Goal: Task Accomplishment & Management: Manage account settings

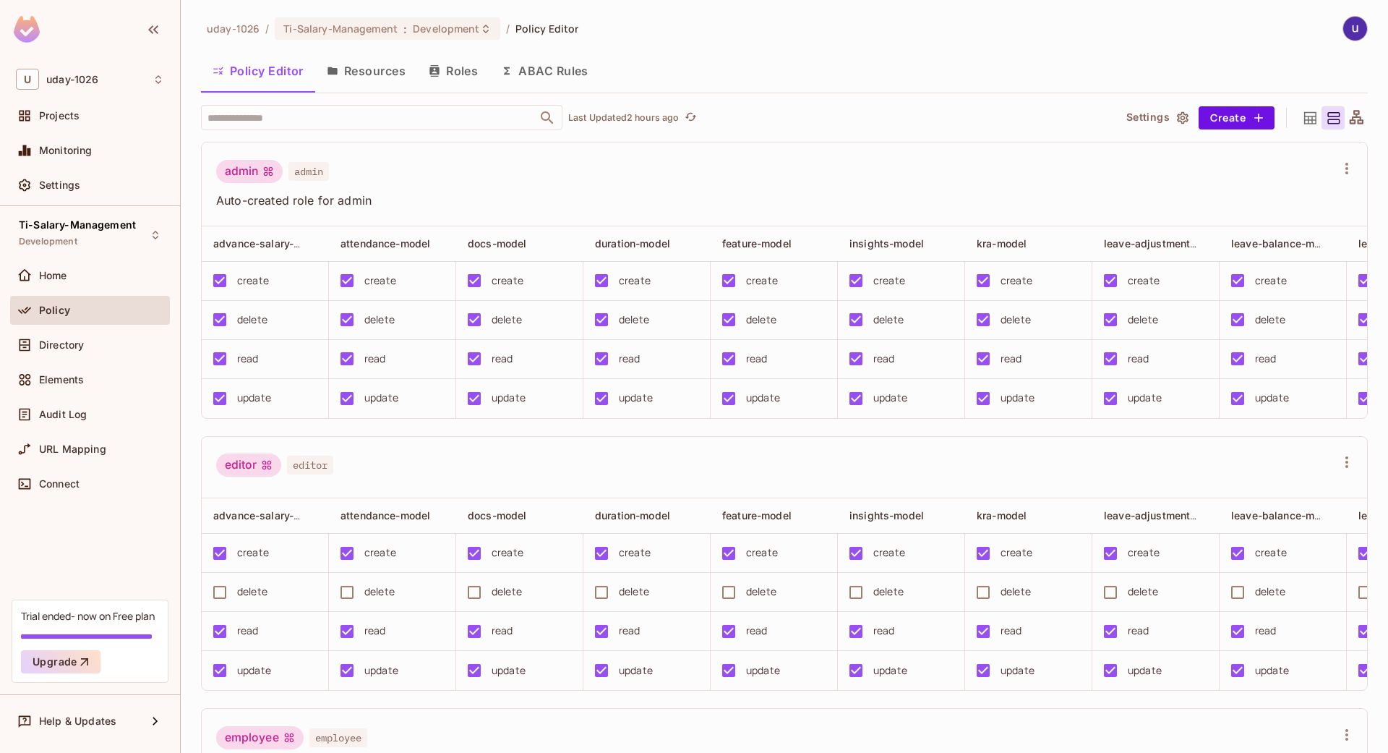
click at [452, 72] on button "Roles" at bounding box center [453, 71] width 72 height 36
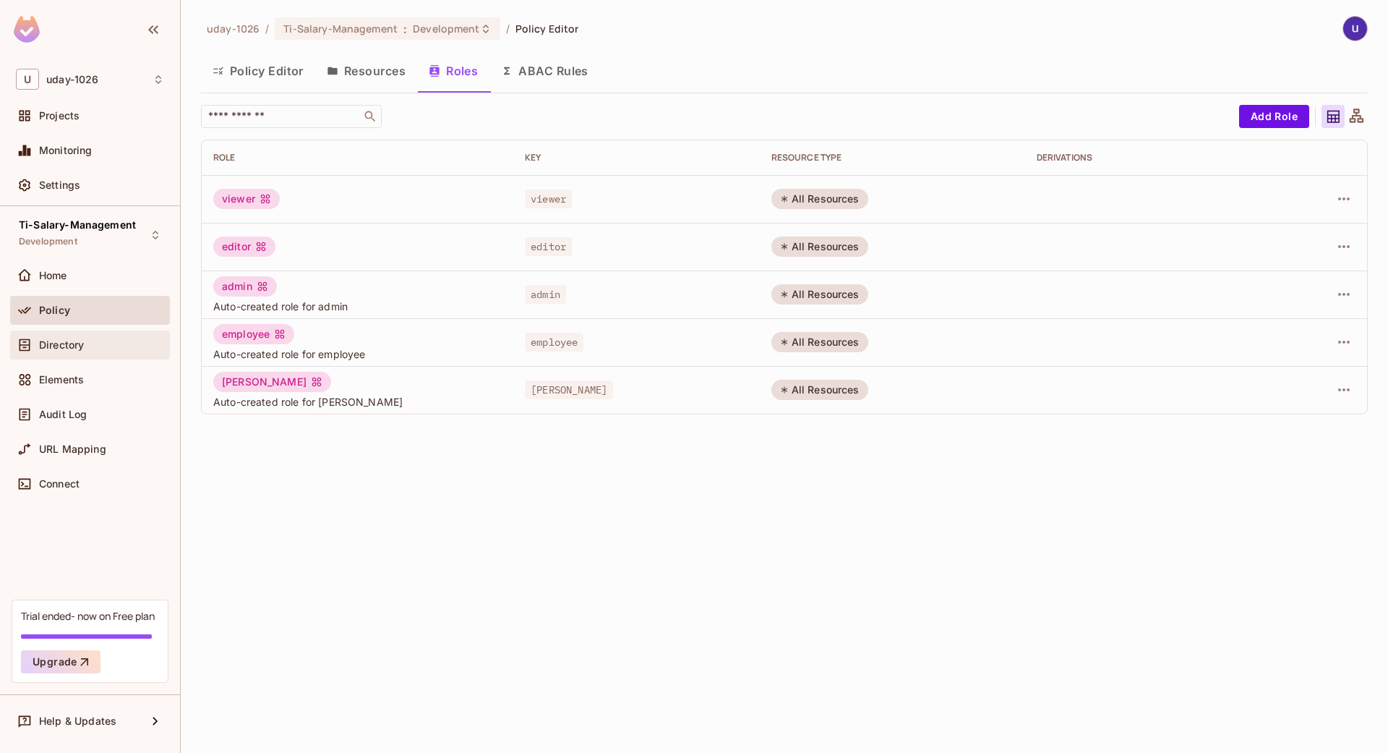
click at [87, 355] on div "Directory" at bounding box center [90, 344] width 160 height 29
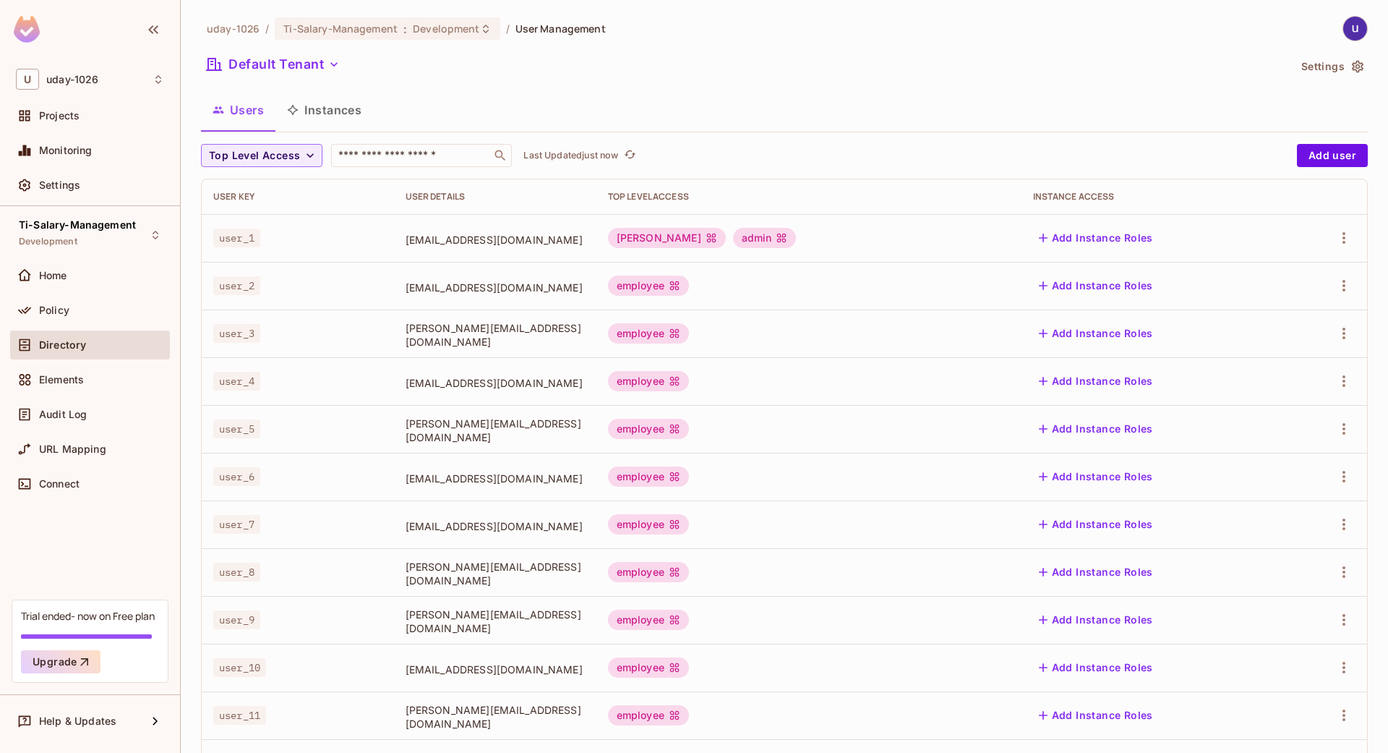
click at [689, 288] on div "employee" at bounding box center [648, 285] width 81 height 20
click at [680, 288] on icon at bounding box center [675, 286] width 12 height 12
click at [680, 288] on icon at bounding box center [674, 285] width 9 height 9
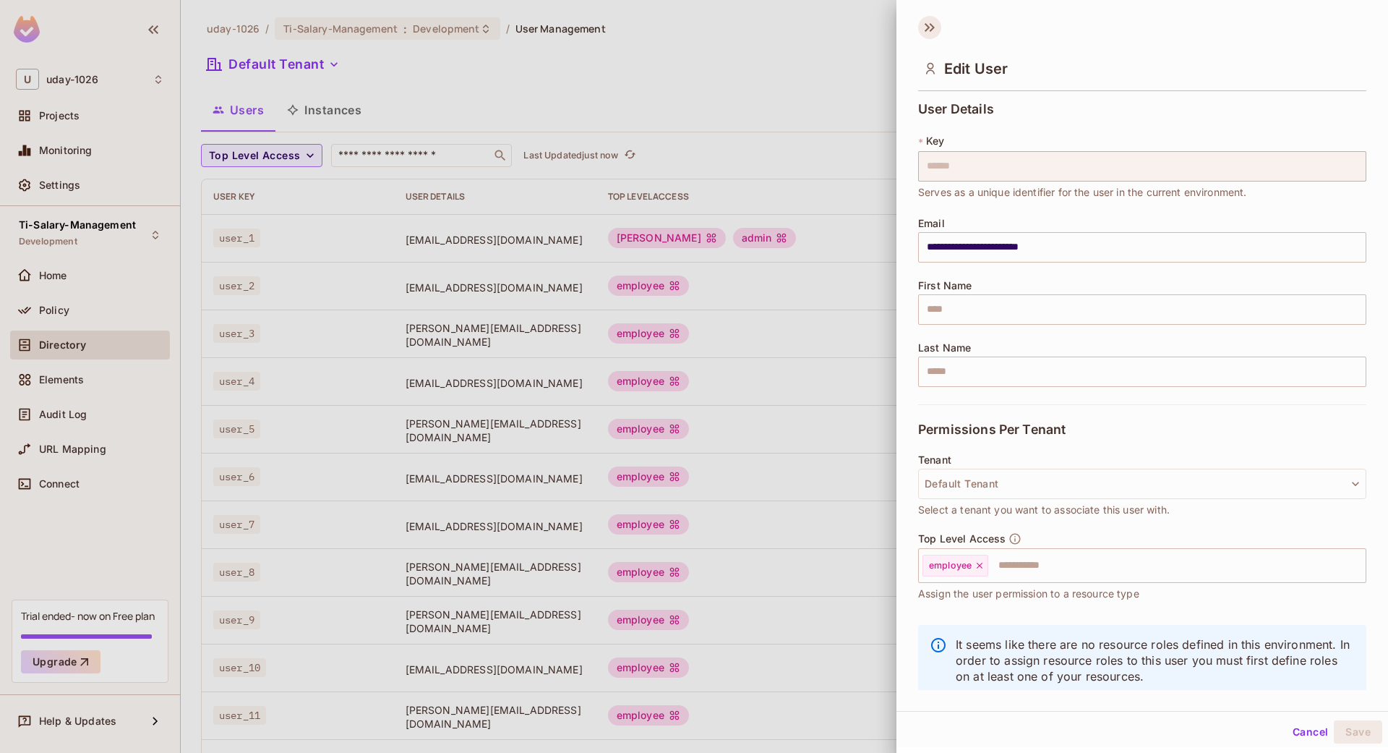
click at [929, 25] on icon at bounding box center [929, 27] width 23 height 23
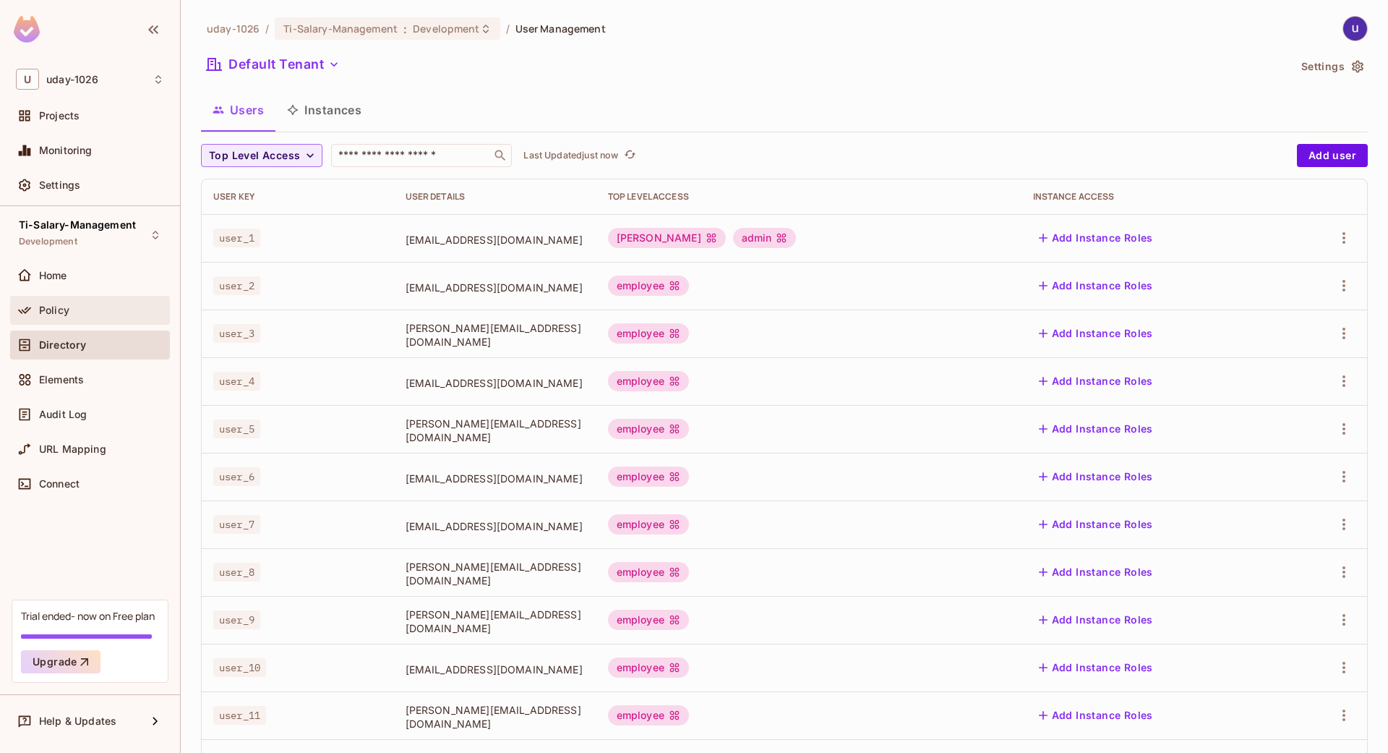
click at [66, 318] on div "Policy" at bounding box center [90, 310] width 148 height 17
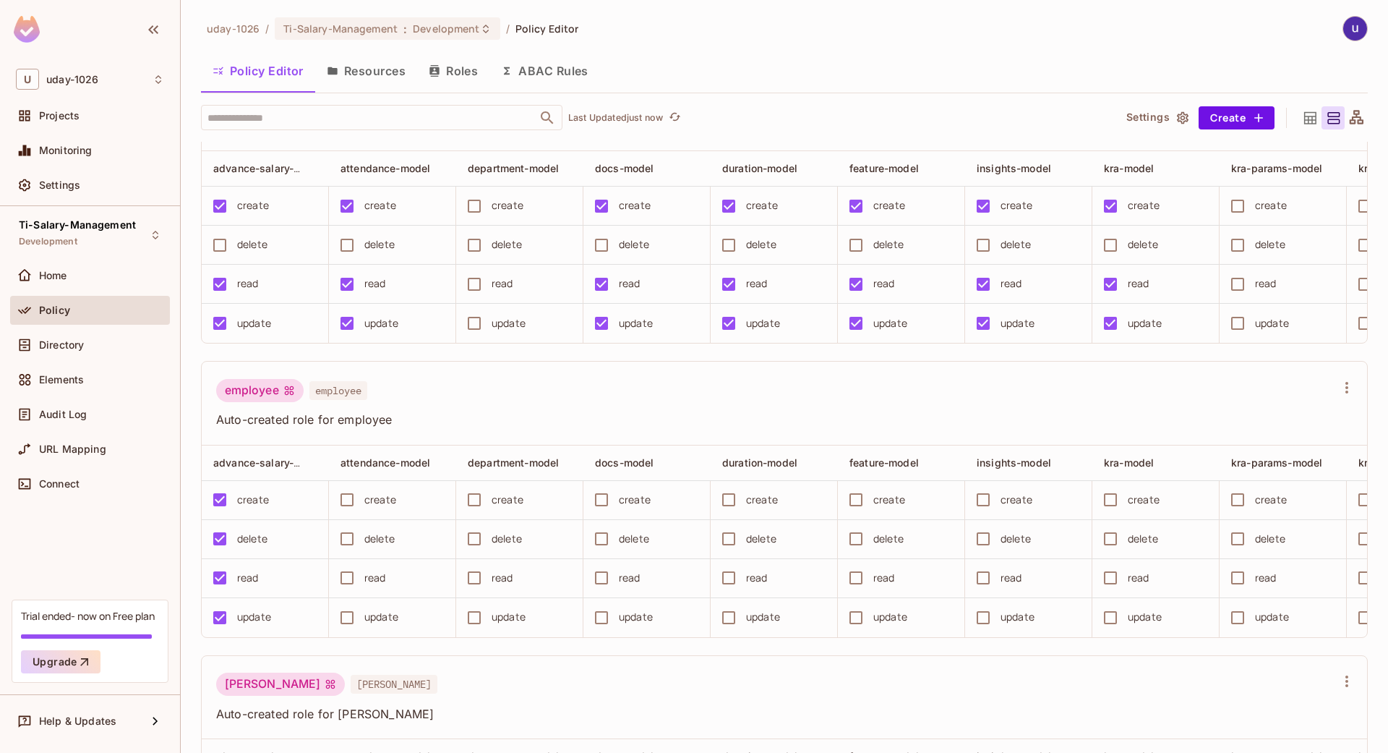
scroll to position [0, 100]
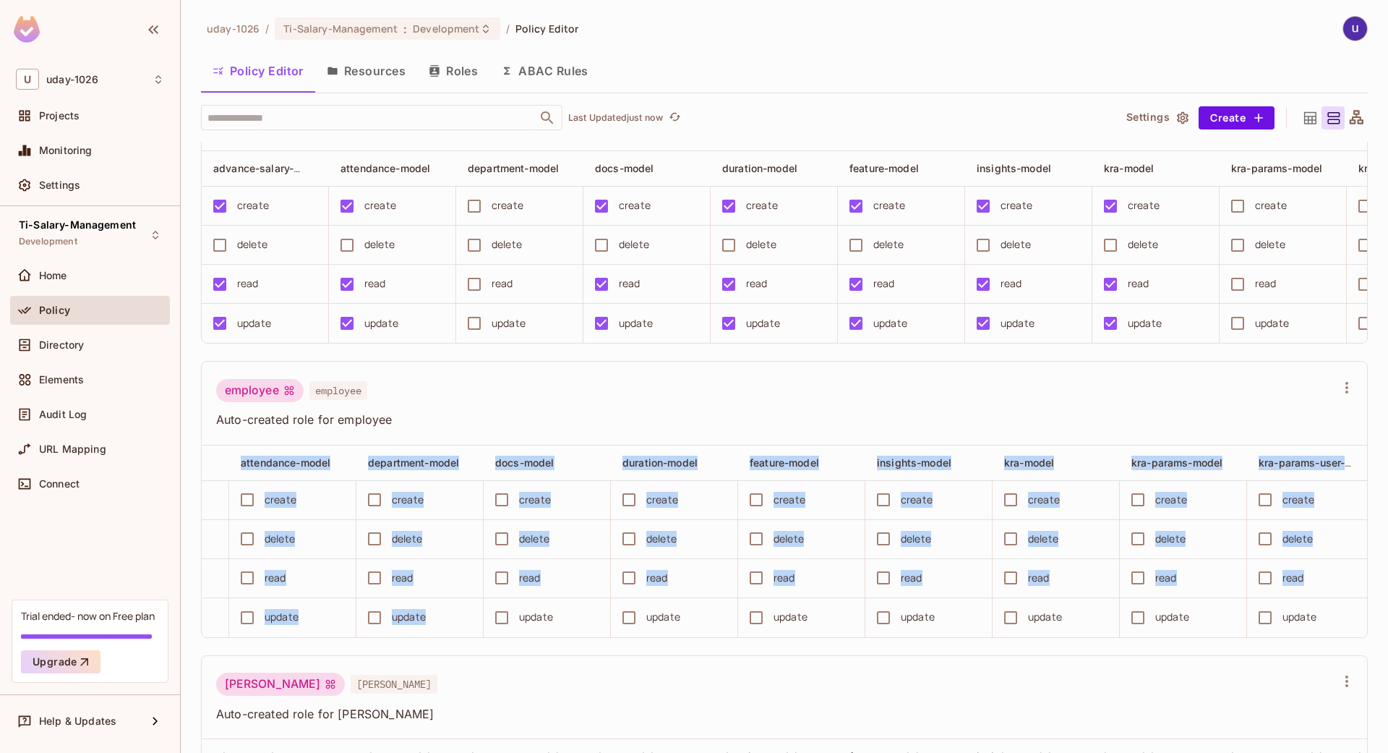
drag, startPoint x: 439, startPoint y: 667, endPoint x: 508, endPoint y: 673, distance: 68.9
click at [508, 637] on div "advance-salary-model attendance-model department-model docs-model duration-mode…" at bounding box center [785, 541] width 1166 height 192
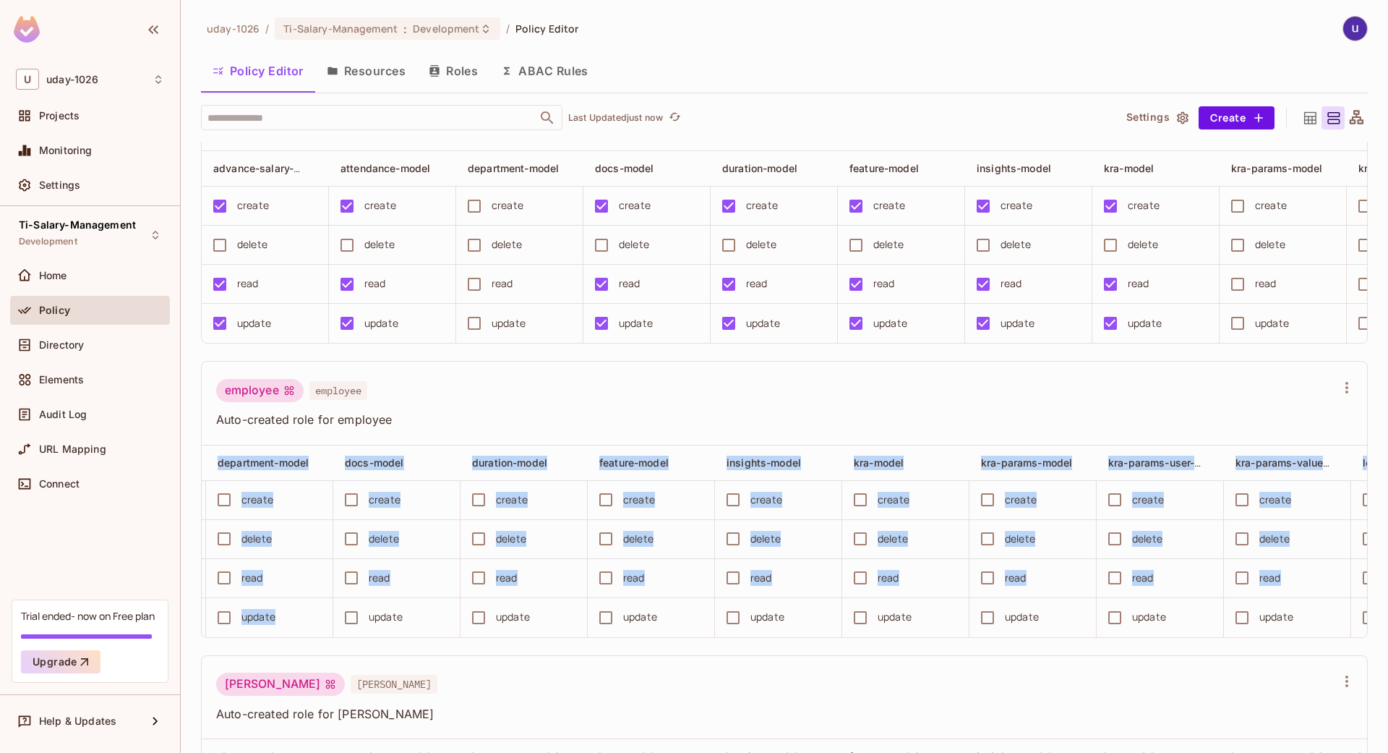
scroll to position [0, 1244]
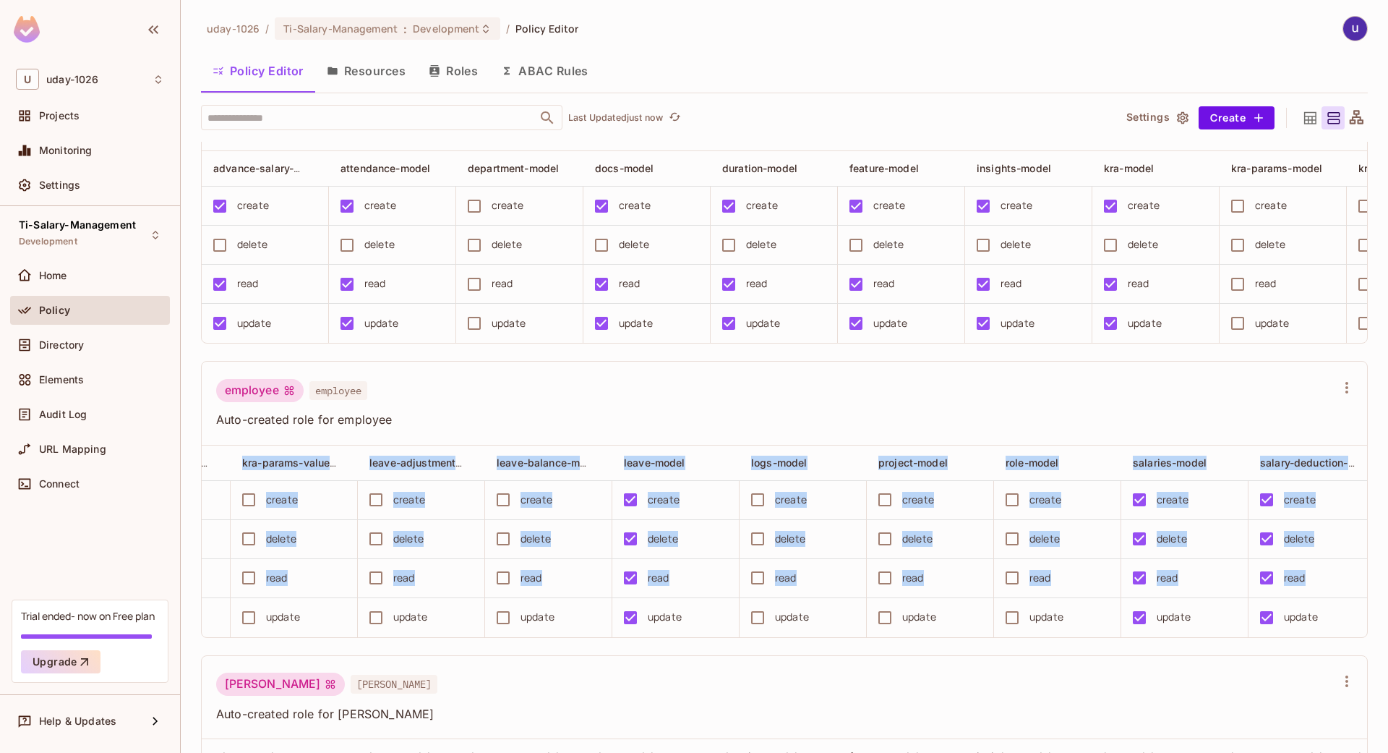
click at [1001, 684] on div "admin admin Auto-created role for admin advance-salary-model attendance-model d…" at bounding box center [784, 499] width 1167 height 1409
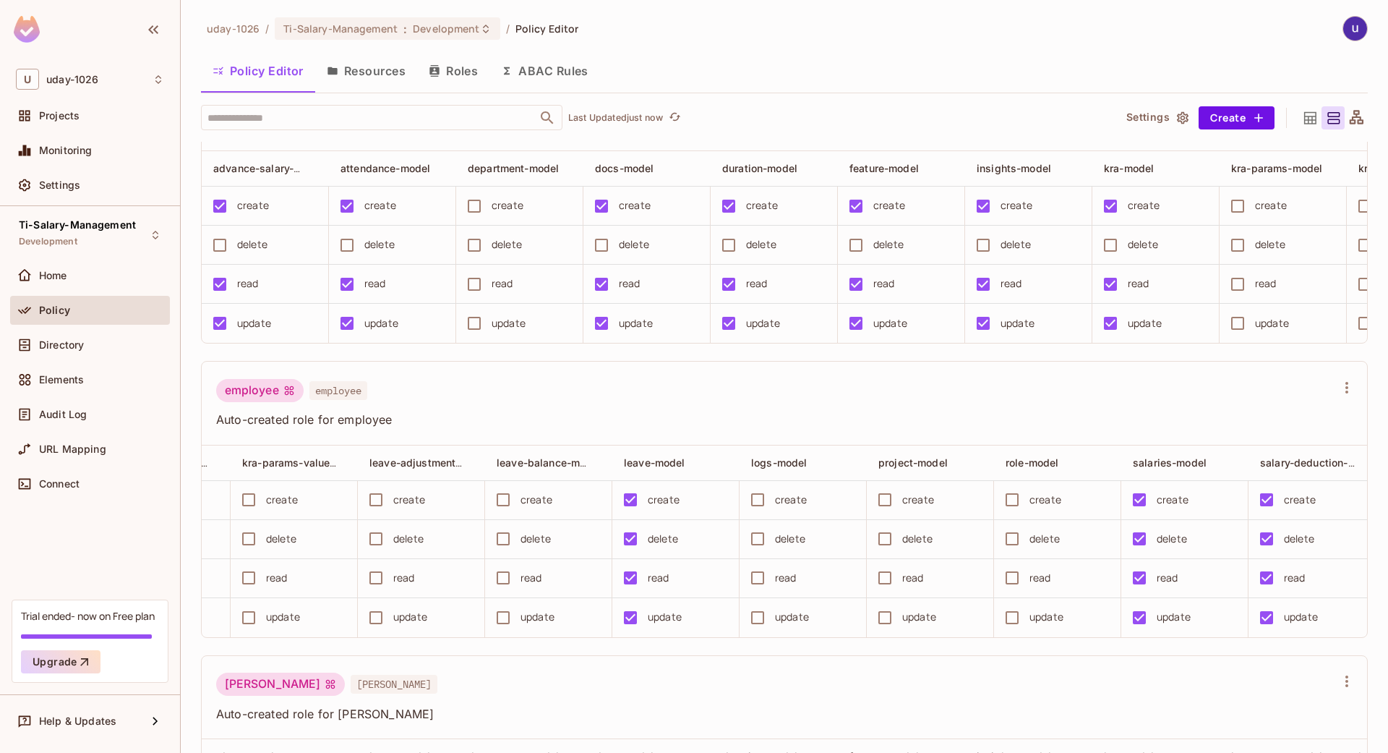
click at [1140, 704] on div "[PERSON_NAME] [PERSON_NAME] Auto-created role for [PERSON_NAME]" at bounding box center [785, 698] width 1166 height 84
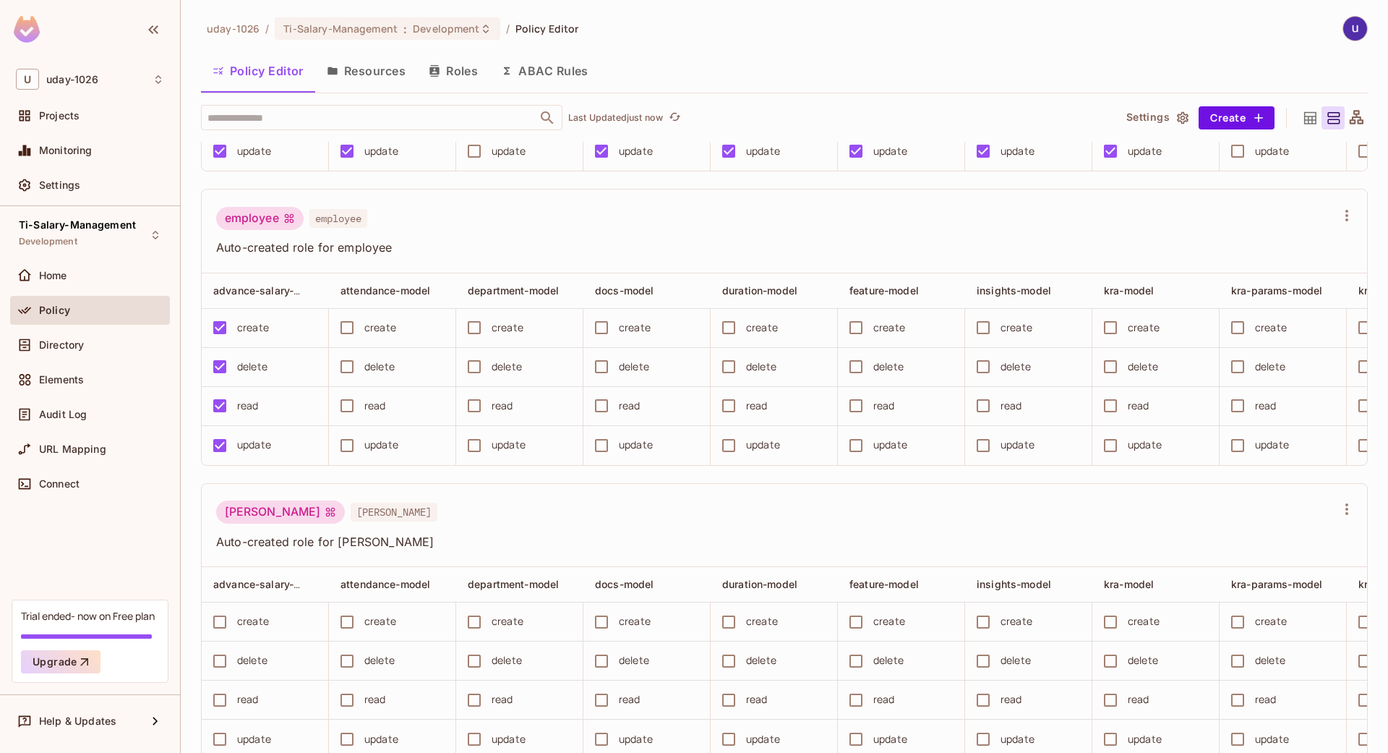
scroll to position [521, 0]
click at [344, 72] on button "Resources" at bounding box center [366, 71] width 102 height 36
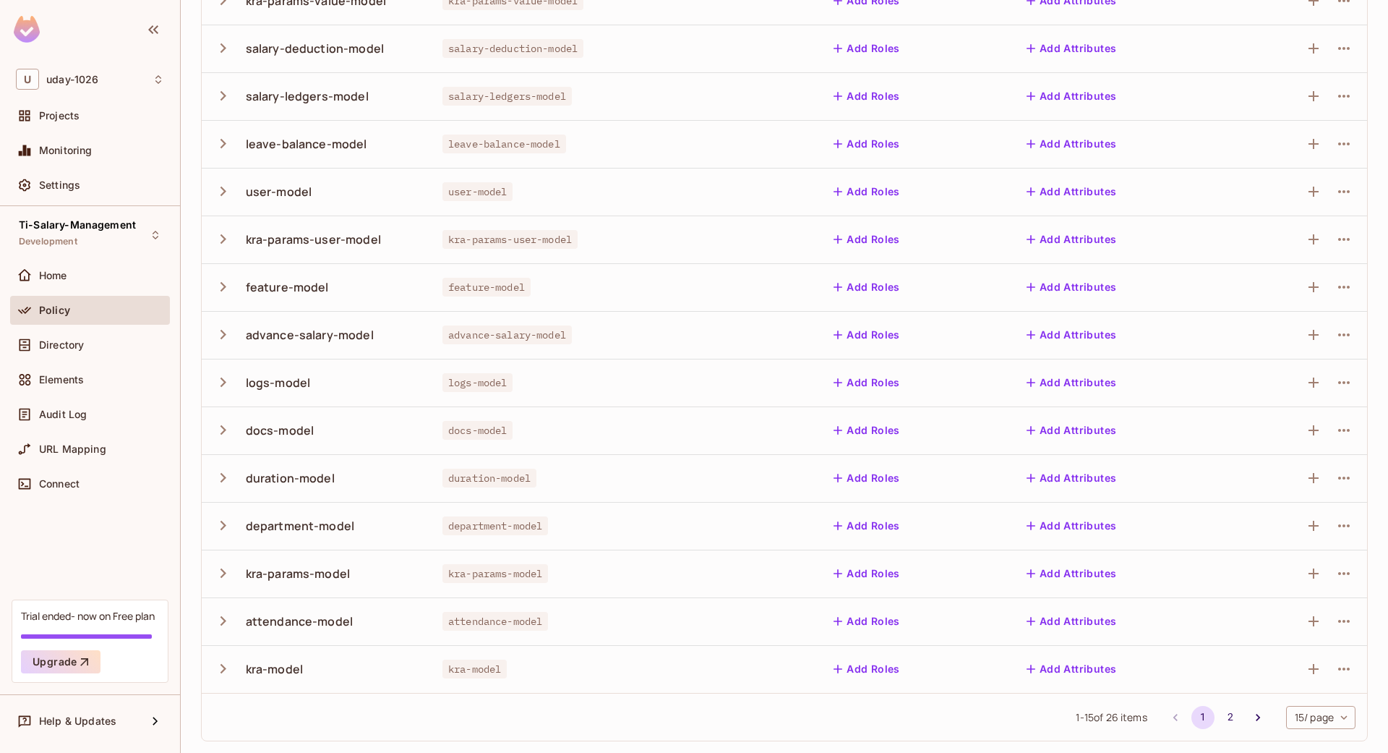
scroll to position [25, 0]
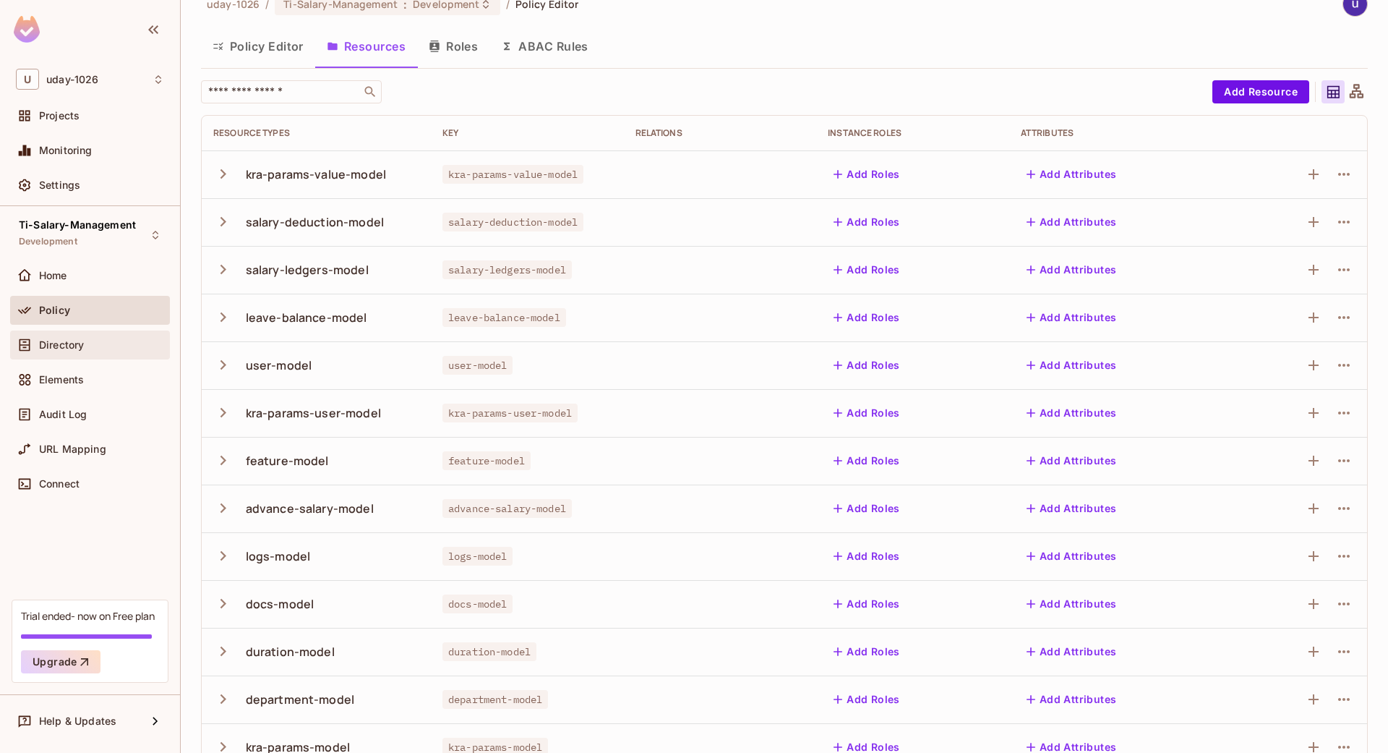
click at [76, 351] on span "Directory" at bounding box center [61, 345] width 45 height 12
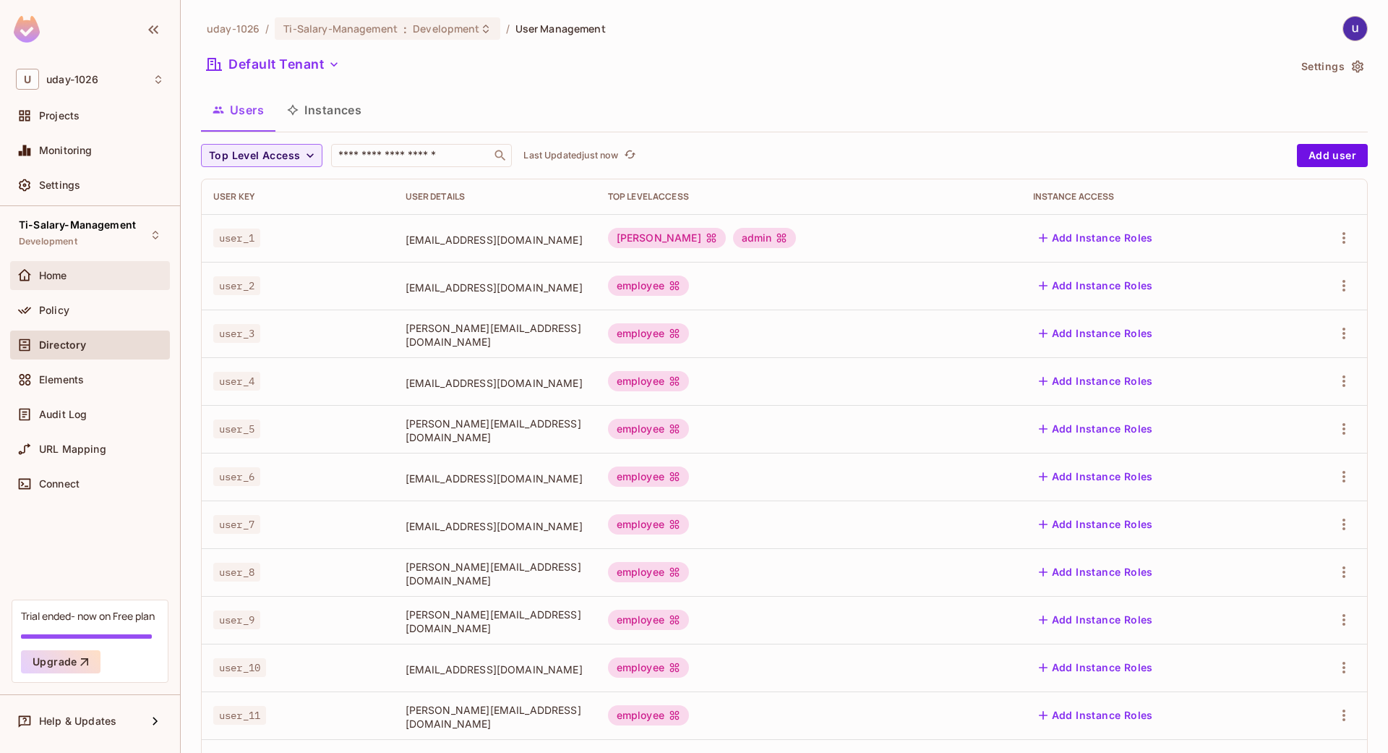
click at [52, 262] on div "Home" at bounding box center [90, 275] width 160 height 29
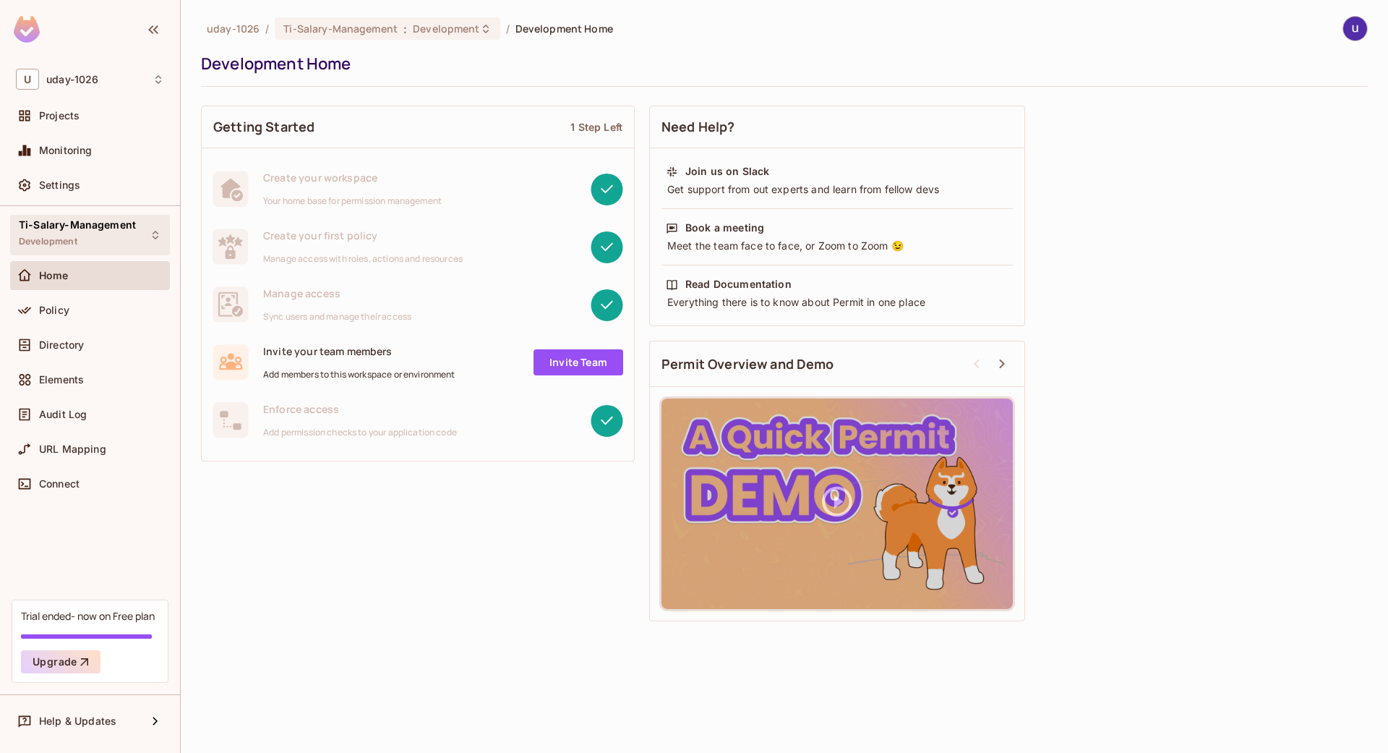
click at [86, 234] on div "Ti-Salary-Management Development" at bounding box center [77, 234] width 117 height 31
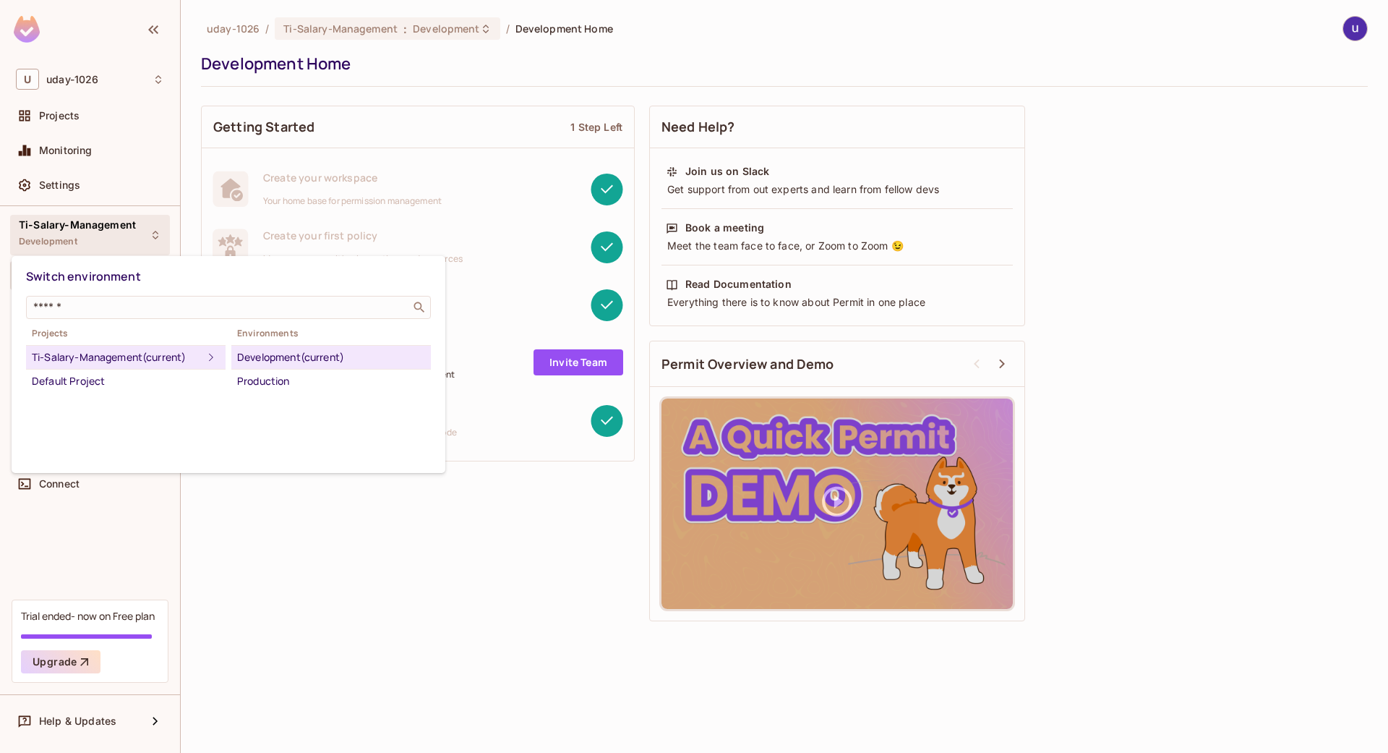
click at [86, 234] on div at bounding box center [694, 376] width 1388 height 753
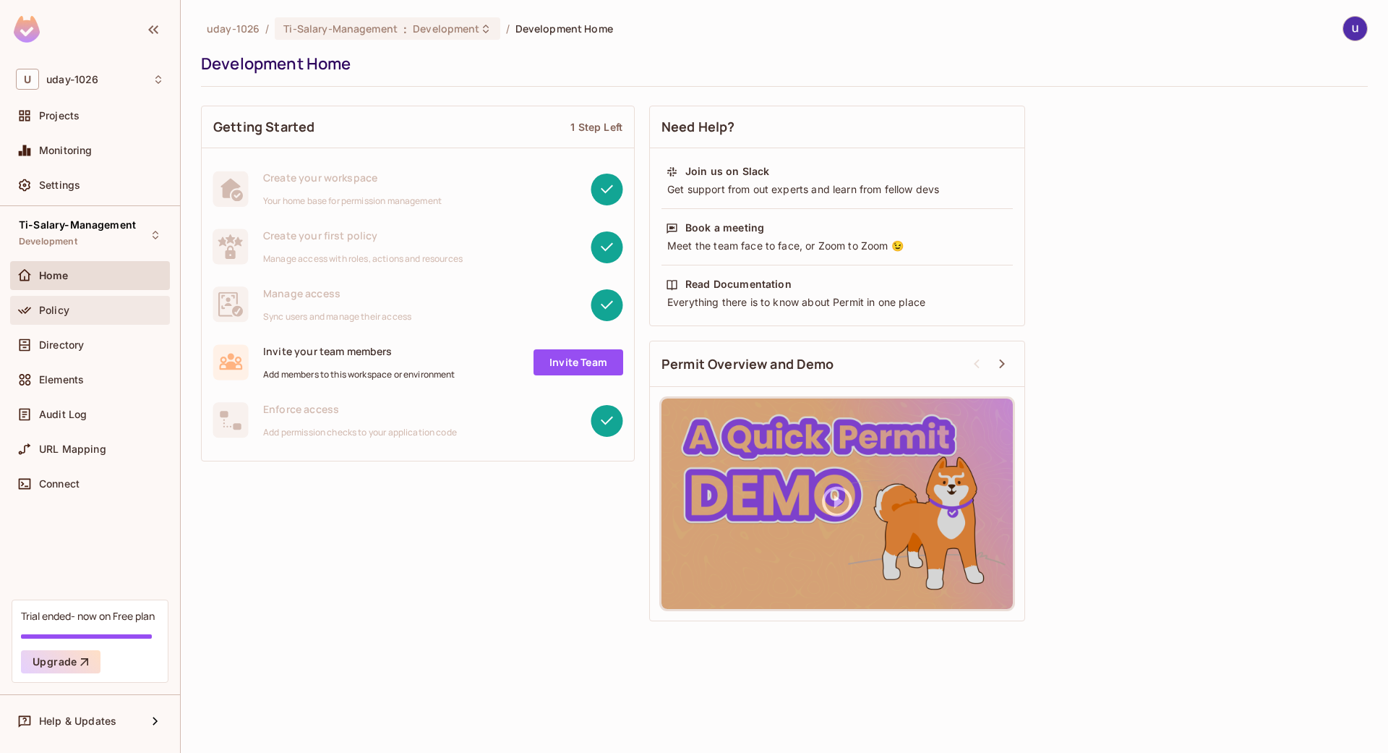
click at [90, 304] on div "Policy" at bounding box center [101, 310] width 125 height 12
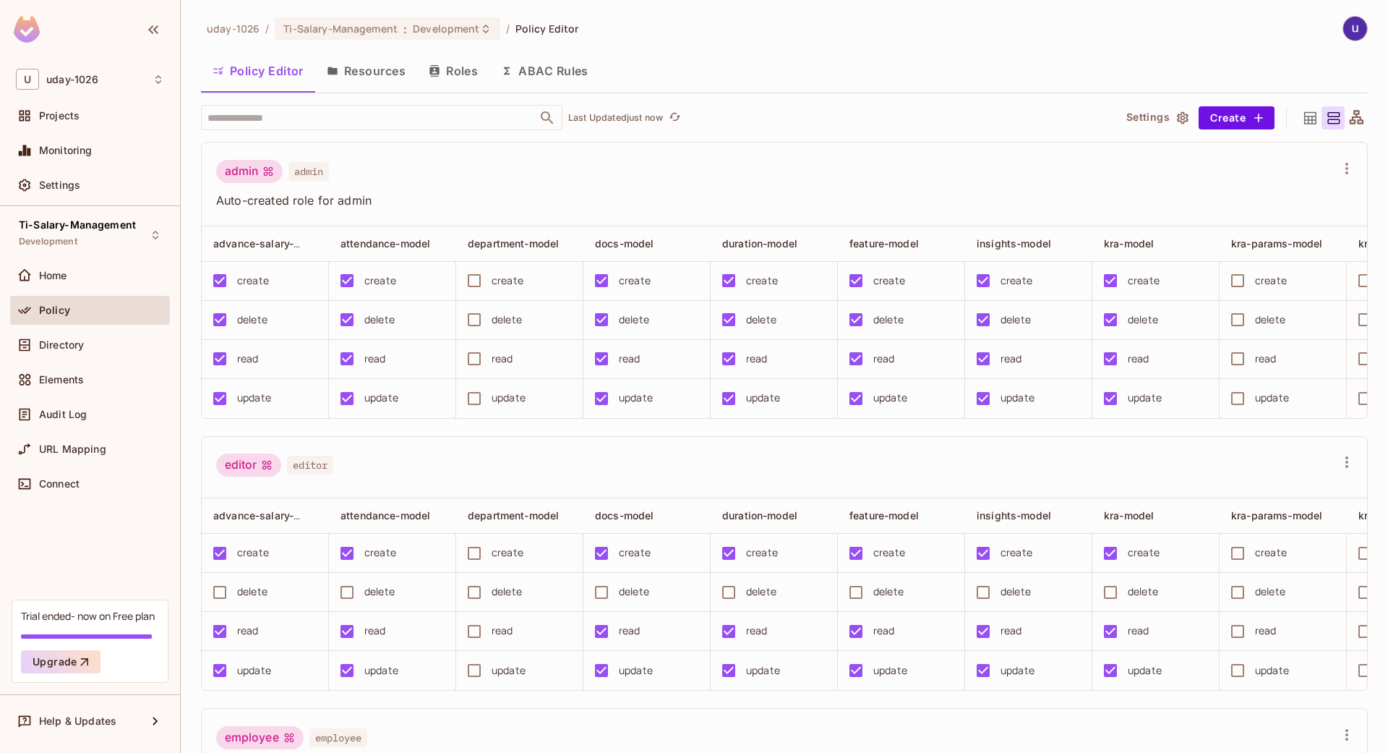
click at [446, 63] on button "Roles" at bounding box center [453, 71] width 72 height 36
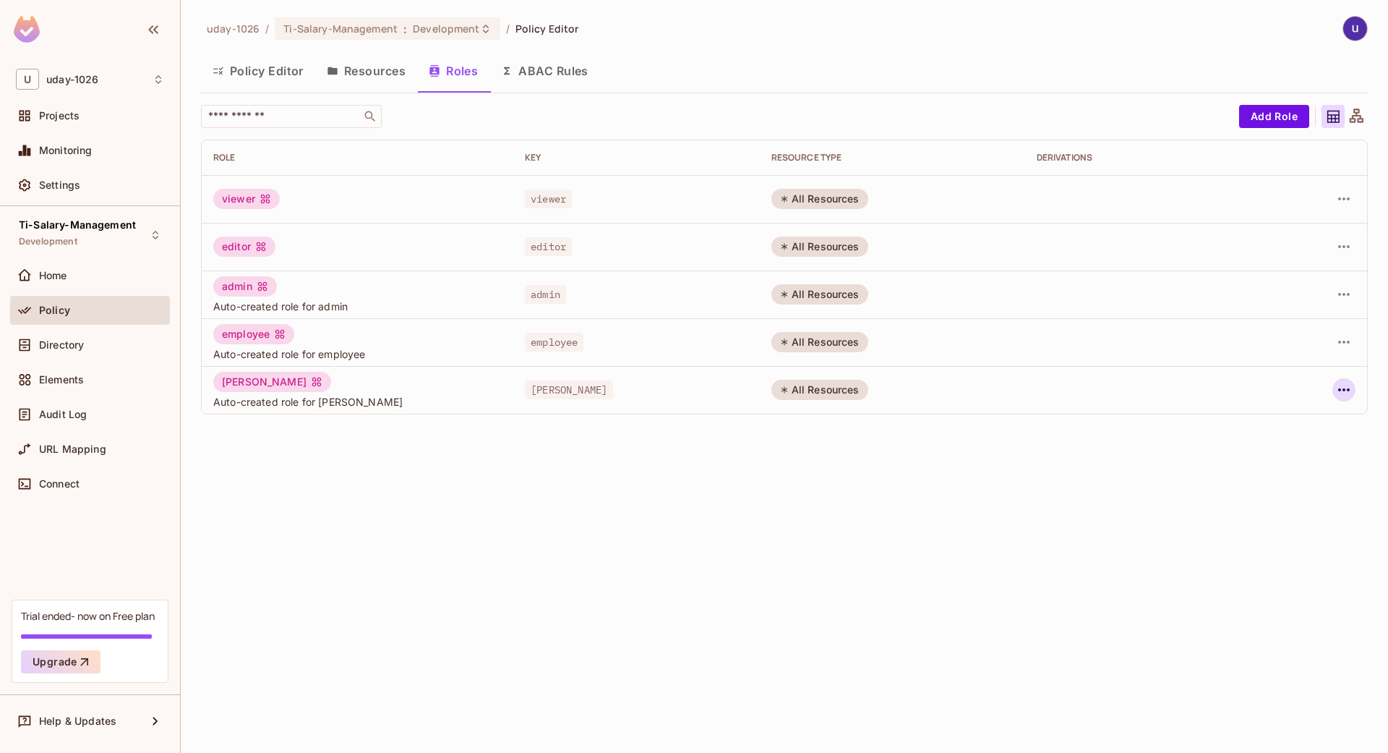
click at [1349, 393] on icon "button" at bounding box center [1343, 389] width 17 height 17
click at [1270, 482] on div "Delete Role" at bounding box center [1286, 487] width 56 height 14
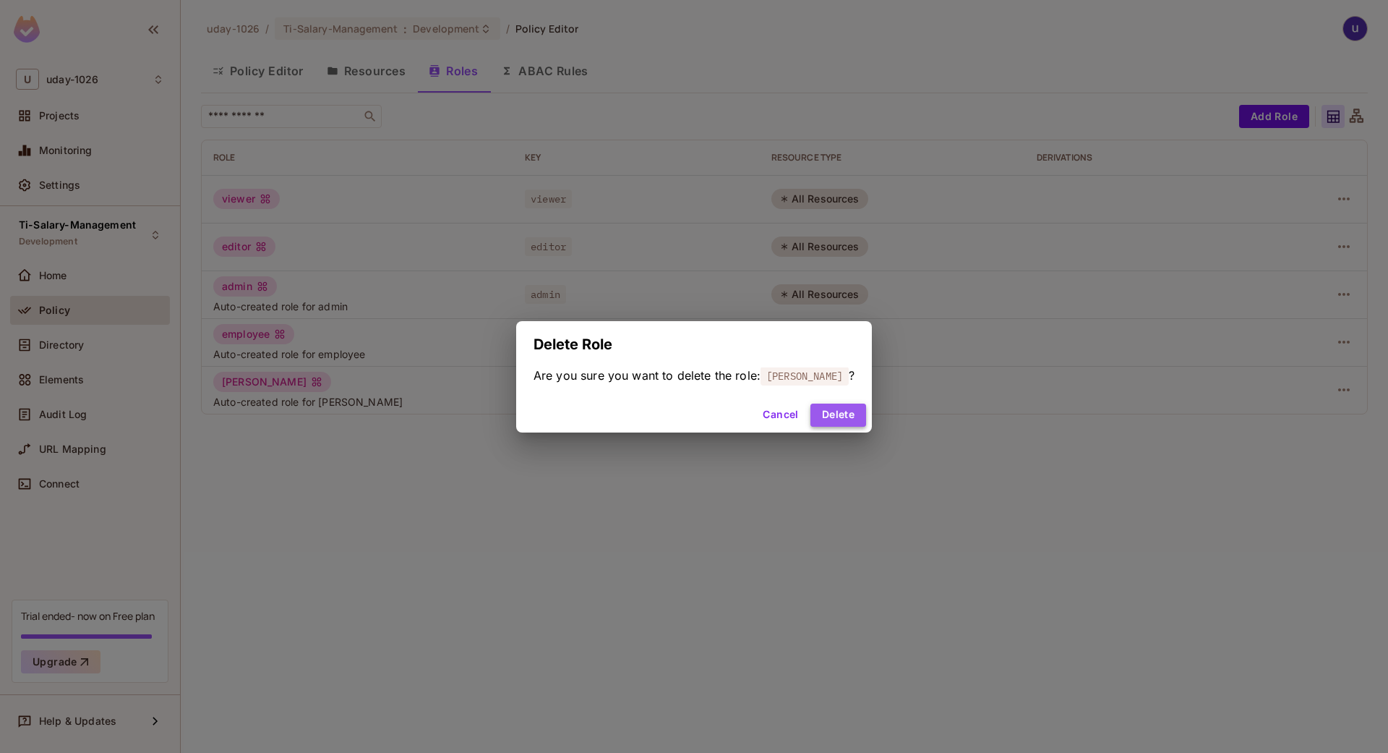
click at [811, 414] on button "Delete" at bounding box center [839, 414] width 56 height 23
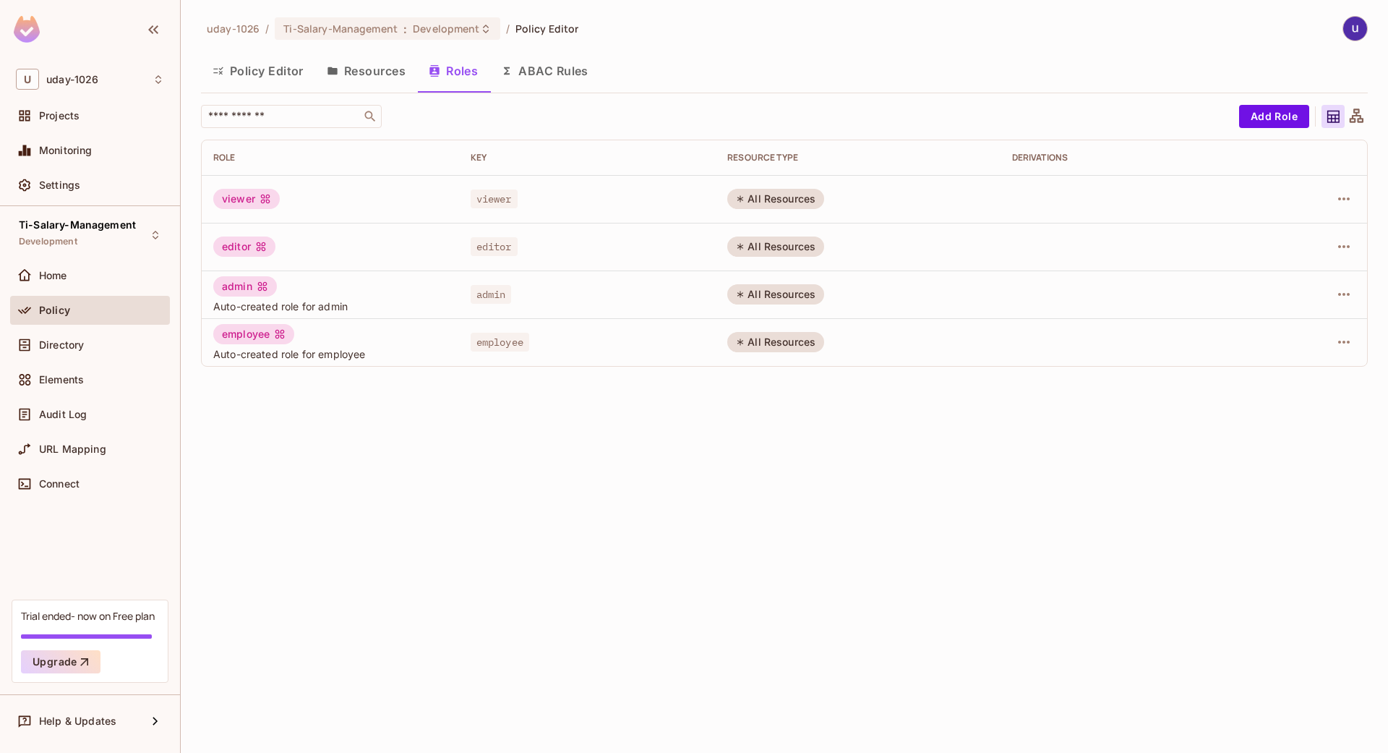
click at [731, 349] on div "All Resources" at bounding box center [775, 342] width 97 height 20
click at [752, 347] on div "All Resources" at bounding box center [775, 342] width 97 height 20
click at [487, 344] on span "employee" at bounding box center [500, 342] width 59 height 19
click at [1356, 341] on td at bounding box center [1312, 342] width 110 height 48
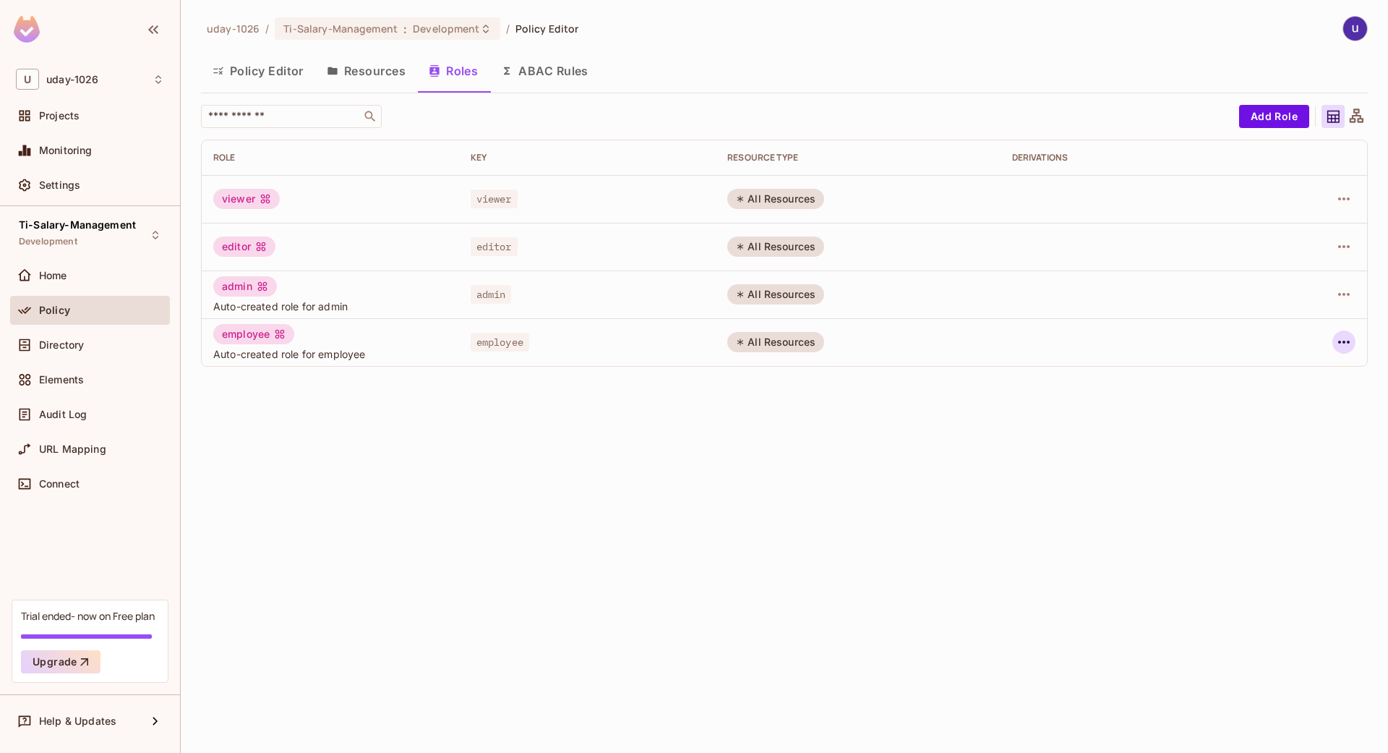
click at [1338, 341] on icon "button" at bounding box center [1343, 341] width 17 height 17
click at [1243, 407] on icon at bounding box center [1237, 407] width 17 height 17
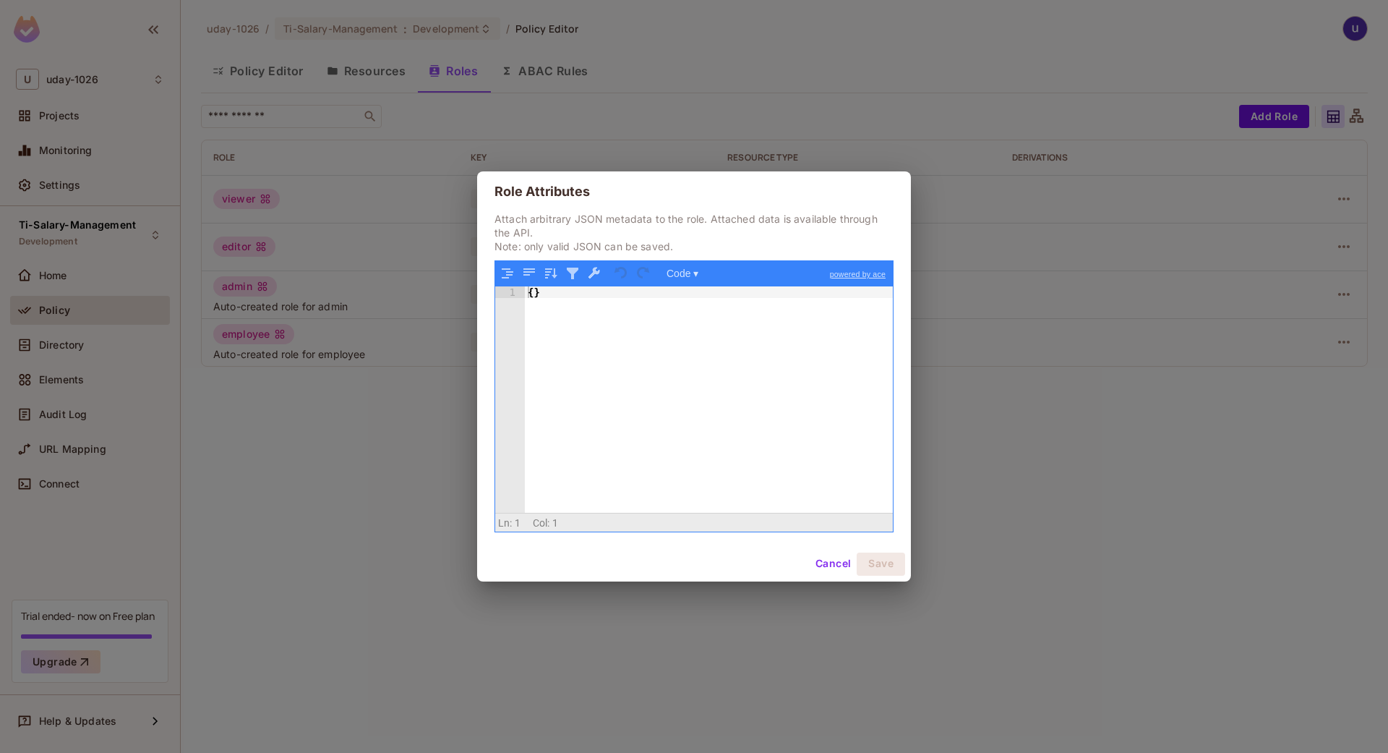
click at [831, 569] on button "Cancel" at bounding box center [833, 563] width 47 height 23
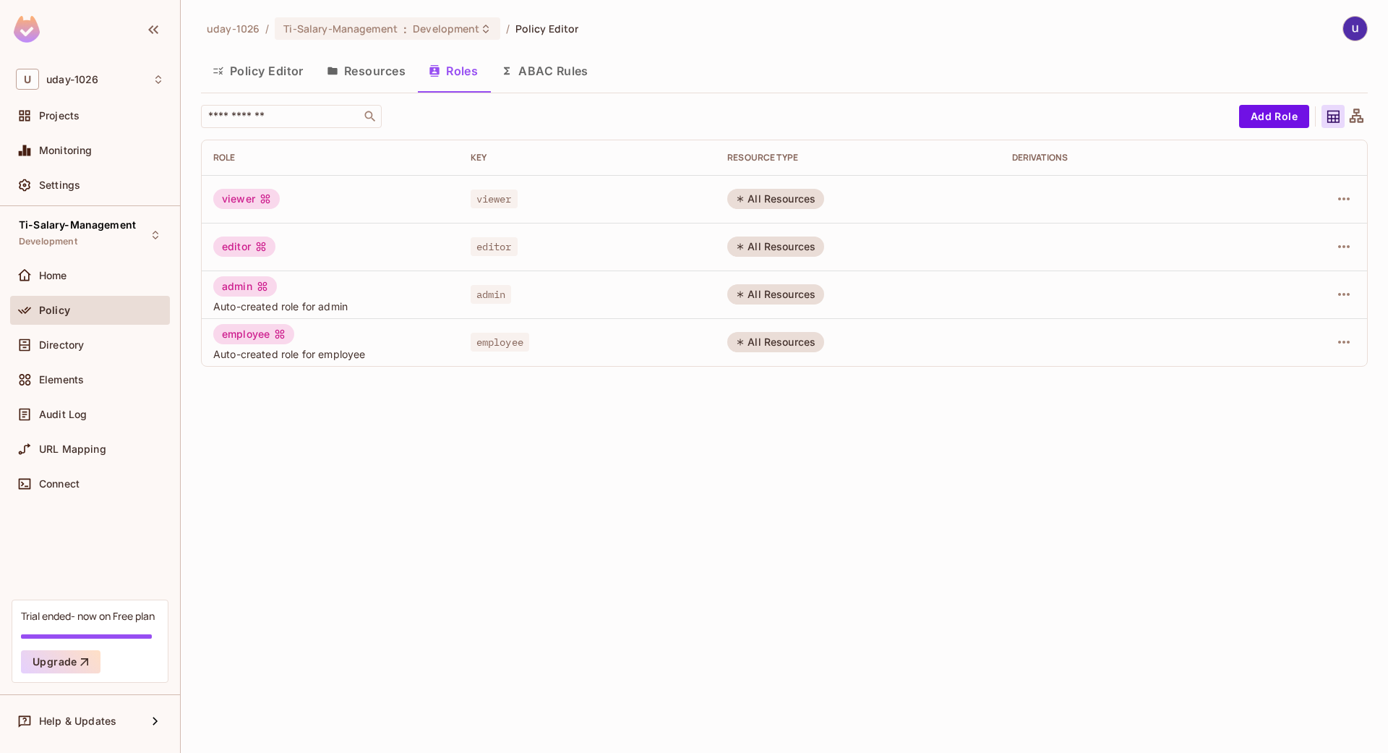
click at [242, 338] on div "employee" at bounding box center [253, 334] width 81 height 20
click at [371, 67] on button "Resources" at bounding box center [366, 71] width 102 height 36
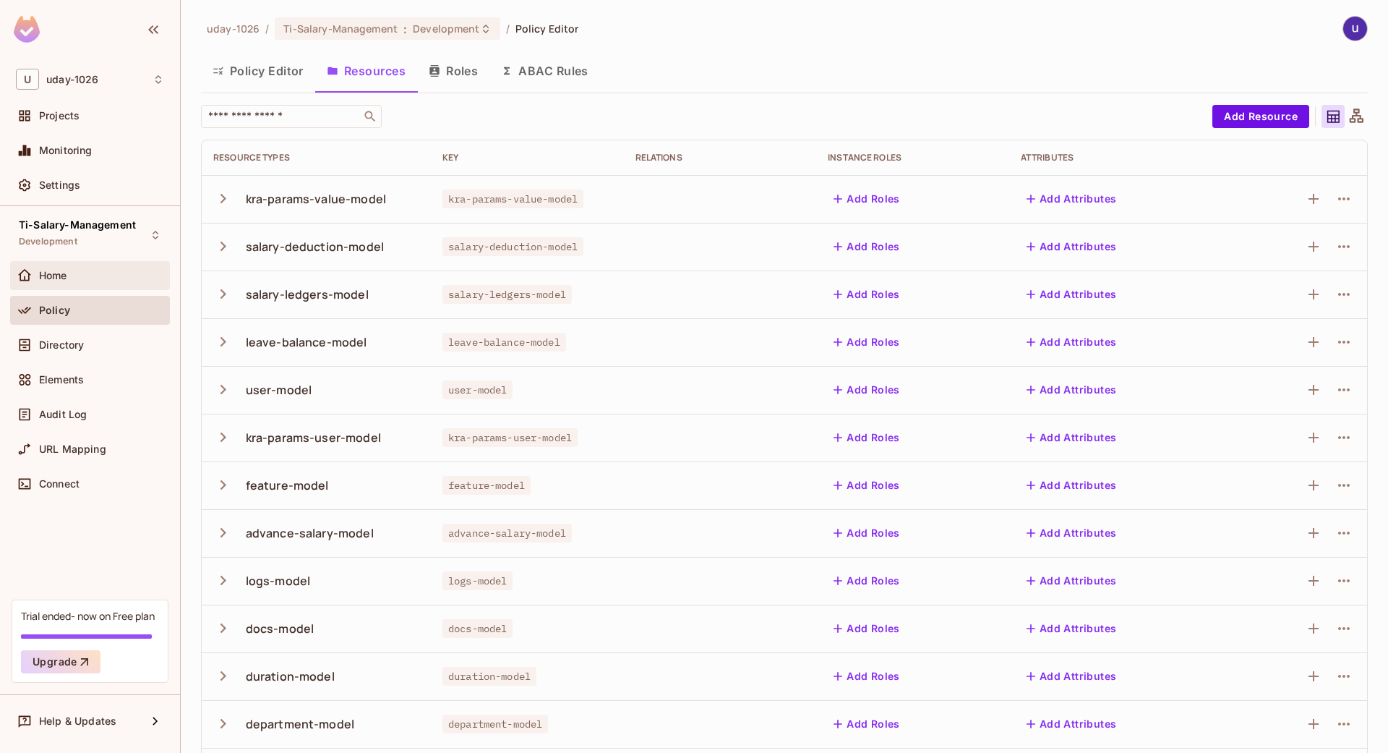
click at [67, 283] on div "Home" at bounding box center [90, 275] width 148 height 17
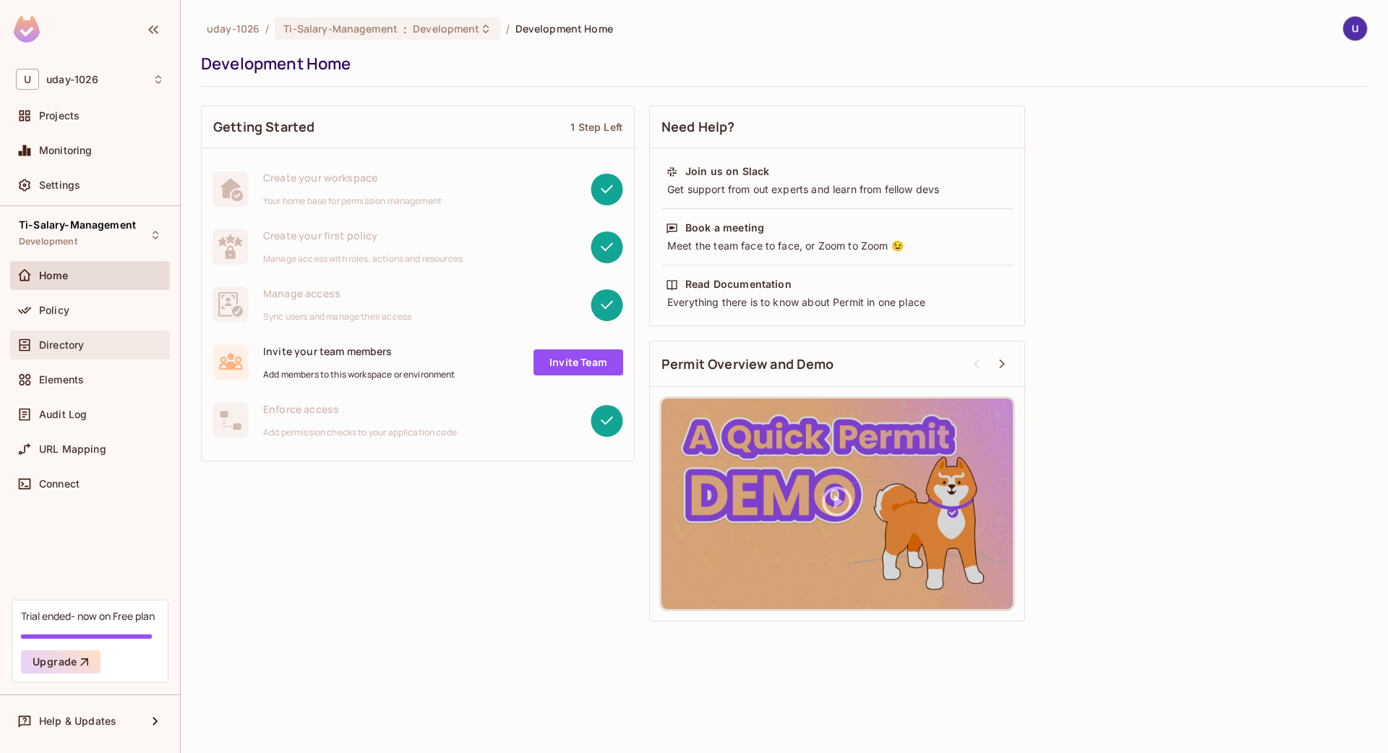
click at [80, 346] on span "Directory" at bounding box center [61, 345] width 45 height 12
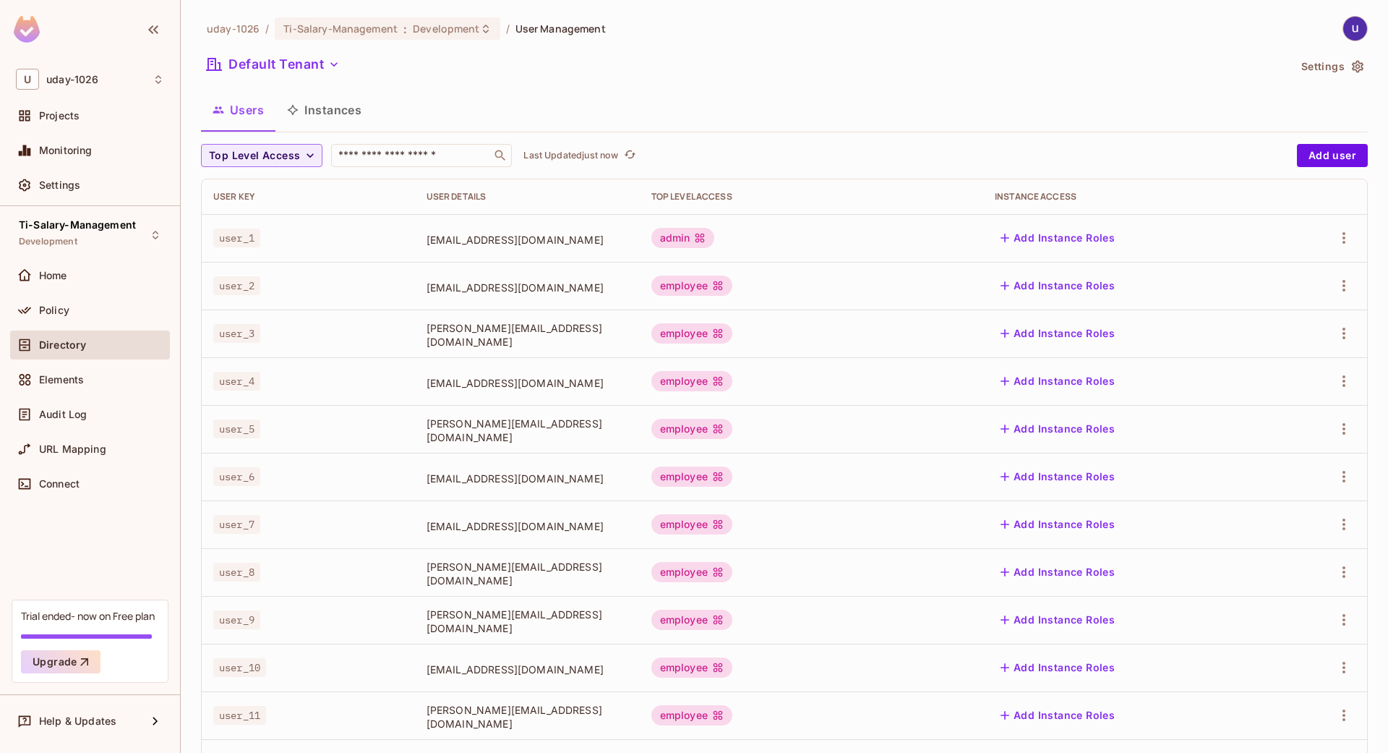
click at [1338, 270] on td at bounding box center [1321, 286] width 91 height 48
click at [1338, 286] on button "button" at bounding box center [1344, 285] width 23 height 23
click at [1338, 286] on div at bounding box center [694, 376] width 1388 height 753
click at [68, 286] on div "Home" at bounding box center [90, 275] width 160 height 29
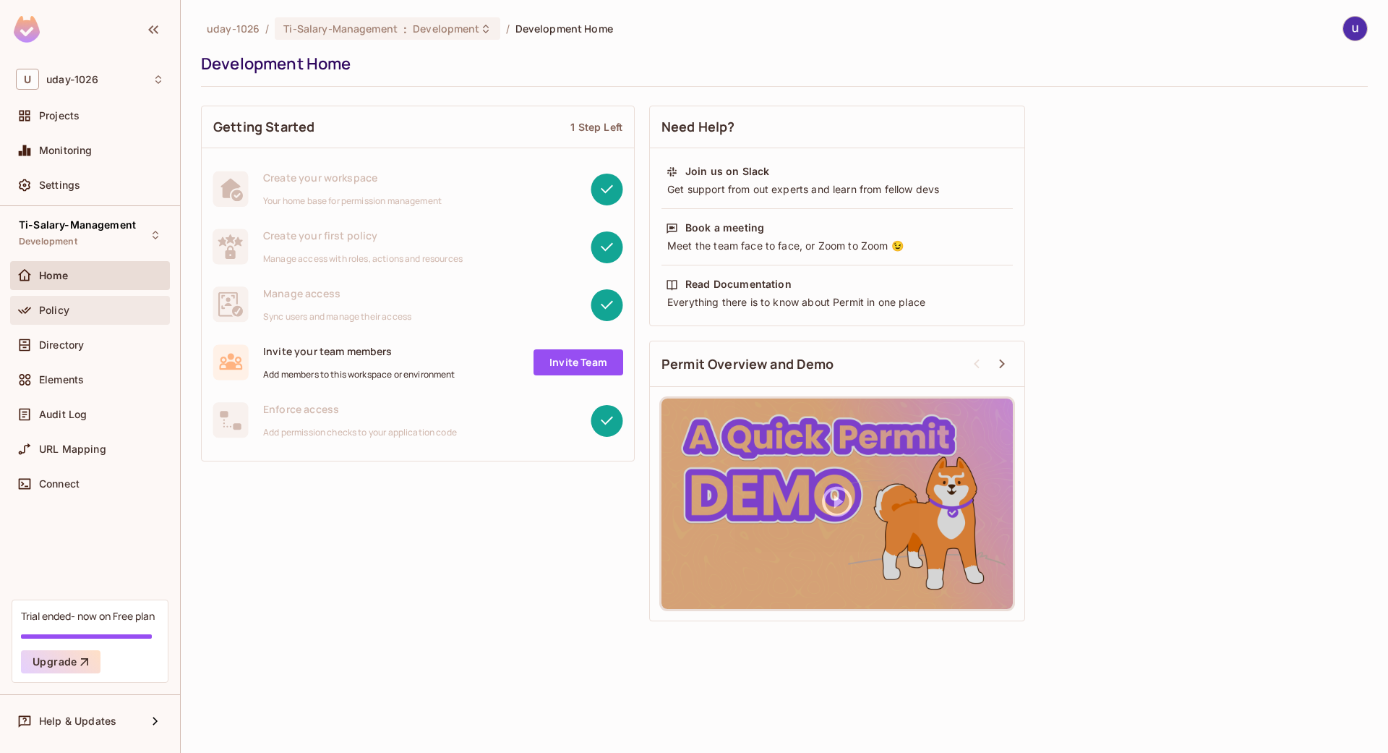
click at [72, 318] on div "Policy" at bounding box center [90, 310] width 148 height 17
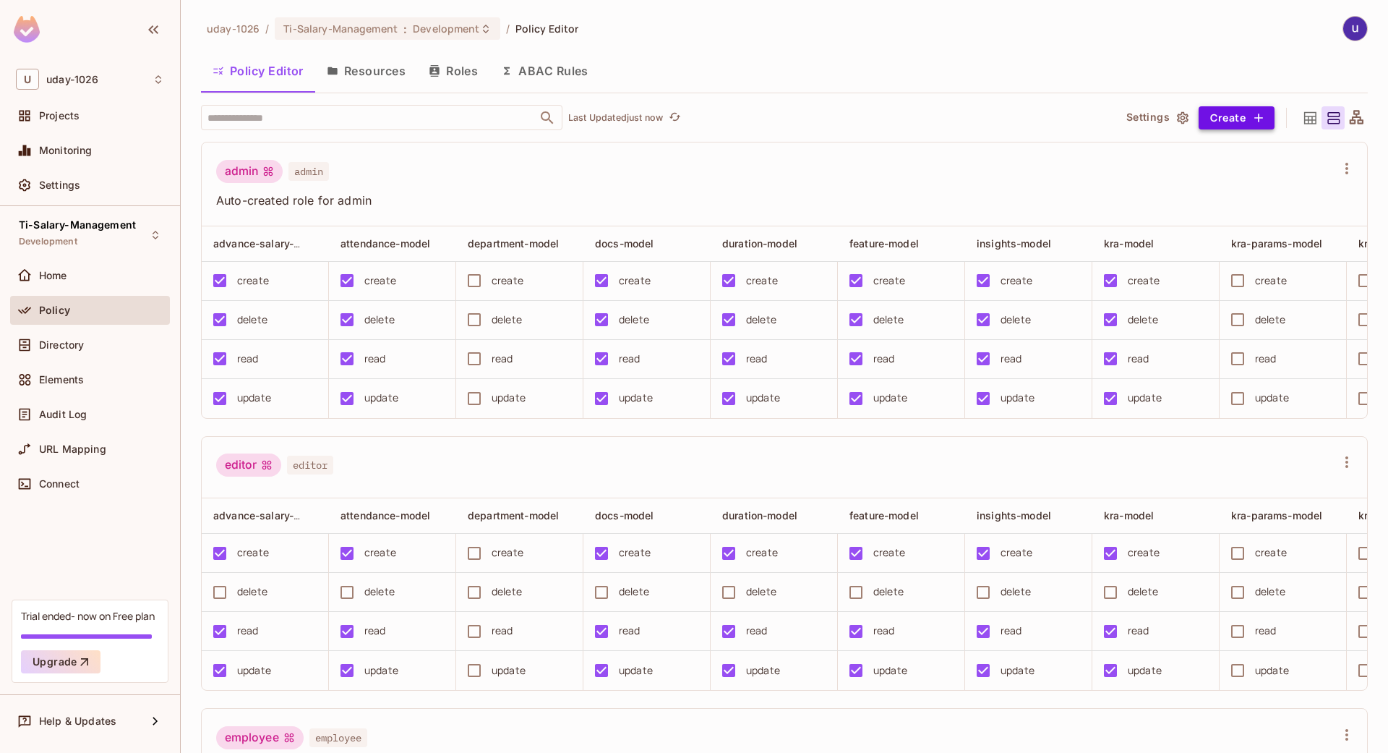
click at [1216, 121] on button "Create" at bounding box center [1237, 117] width 76 height 23
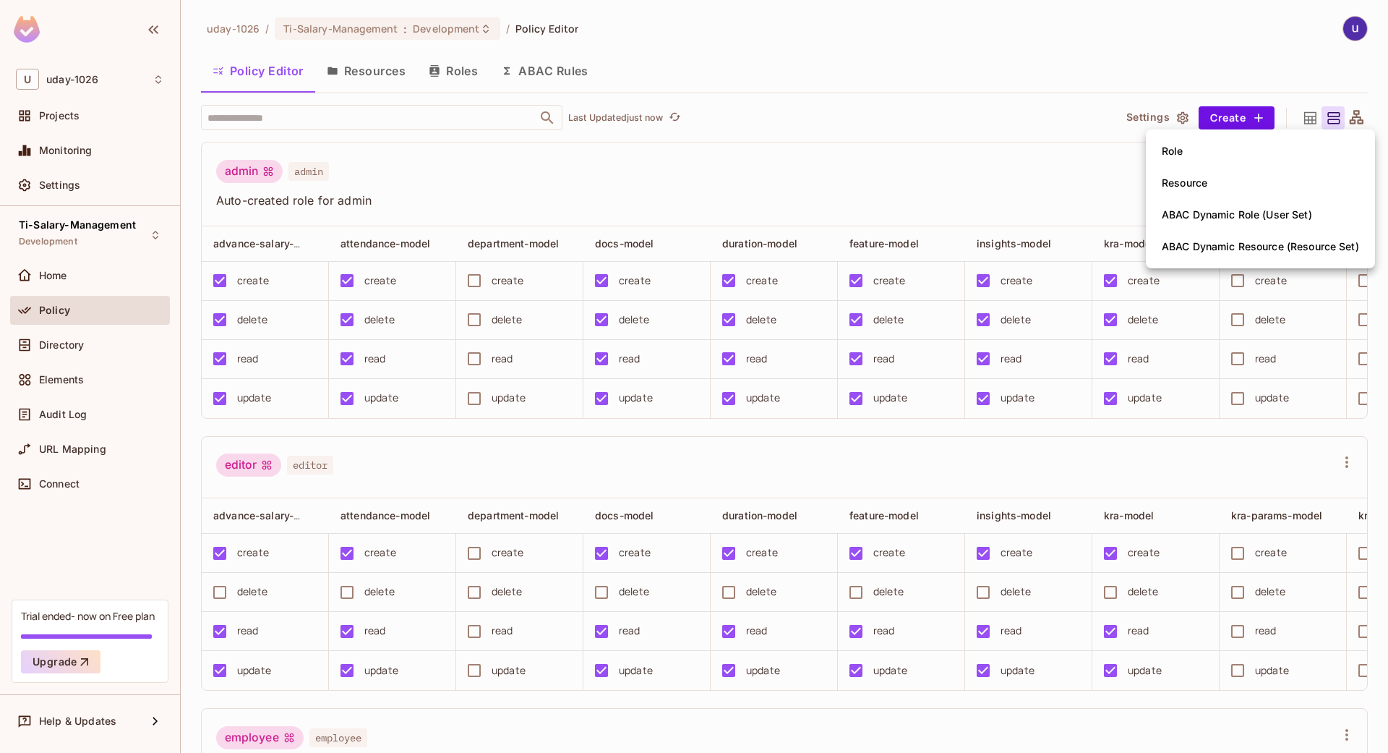
click at [1003, 444] on div at bounding box center [694, 376] width 1388 height 753
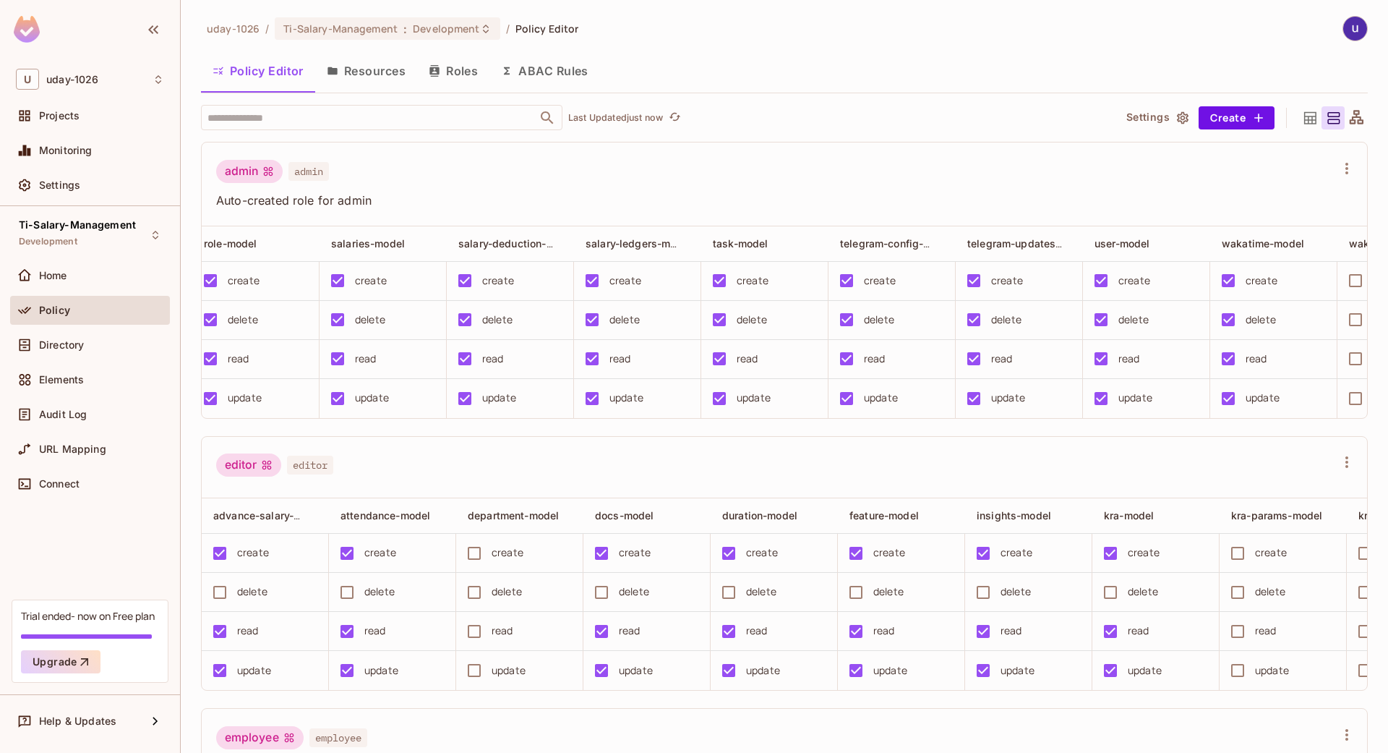
scroll to position [0, 1790]
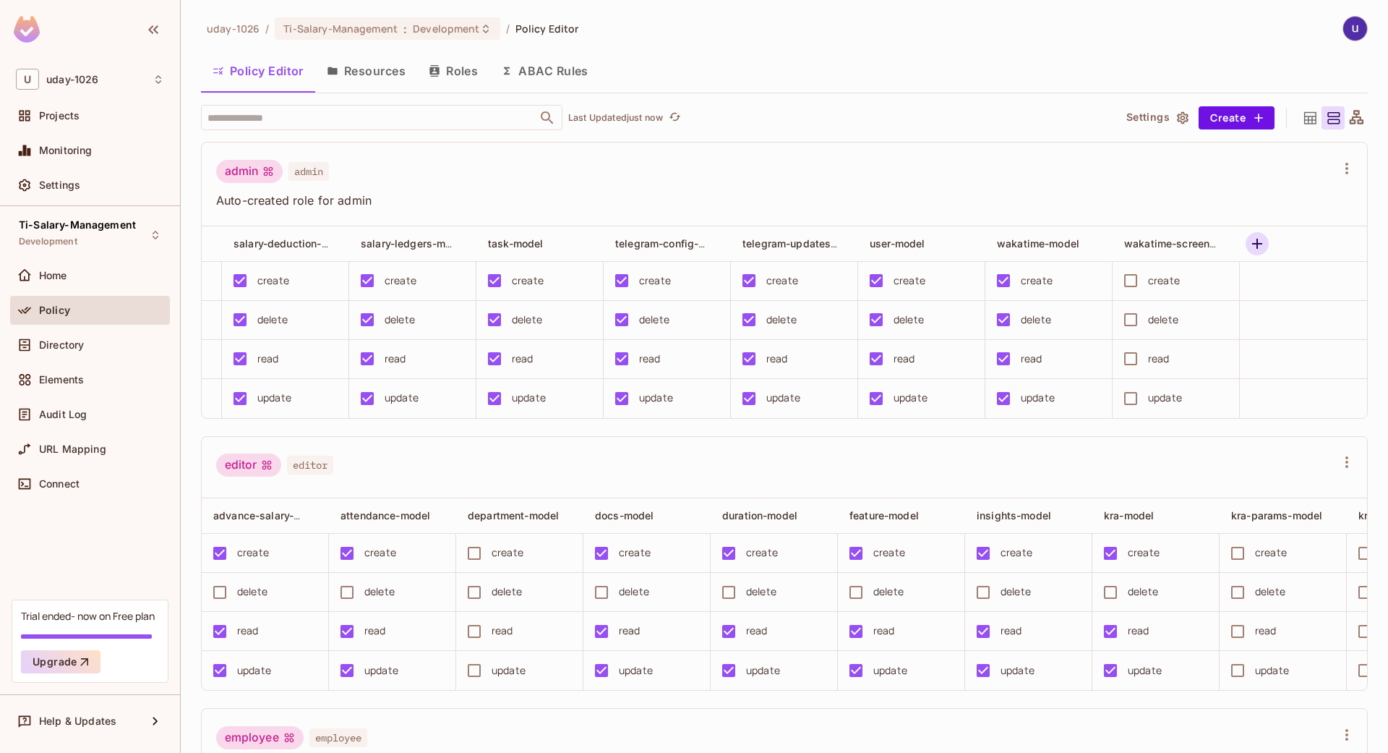
click at [1249, 243] on icon "button" at bounding box center [1257, 243] width 17 height 17
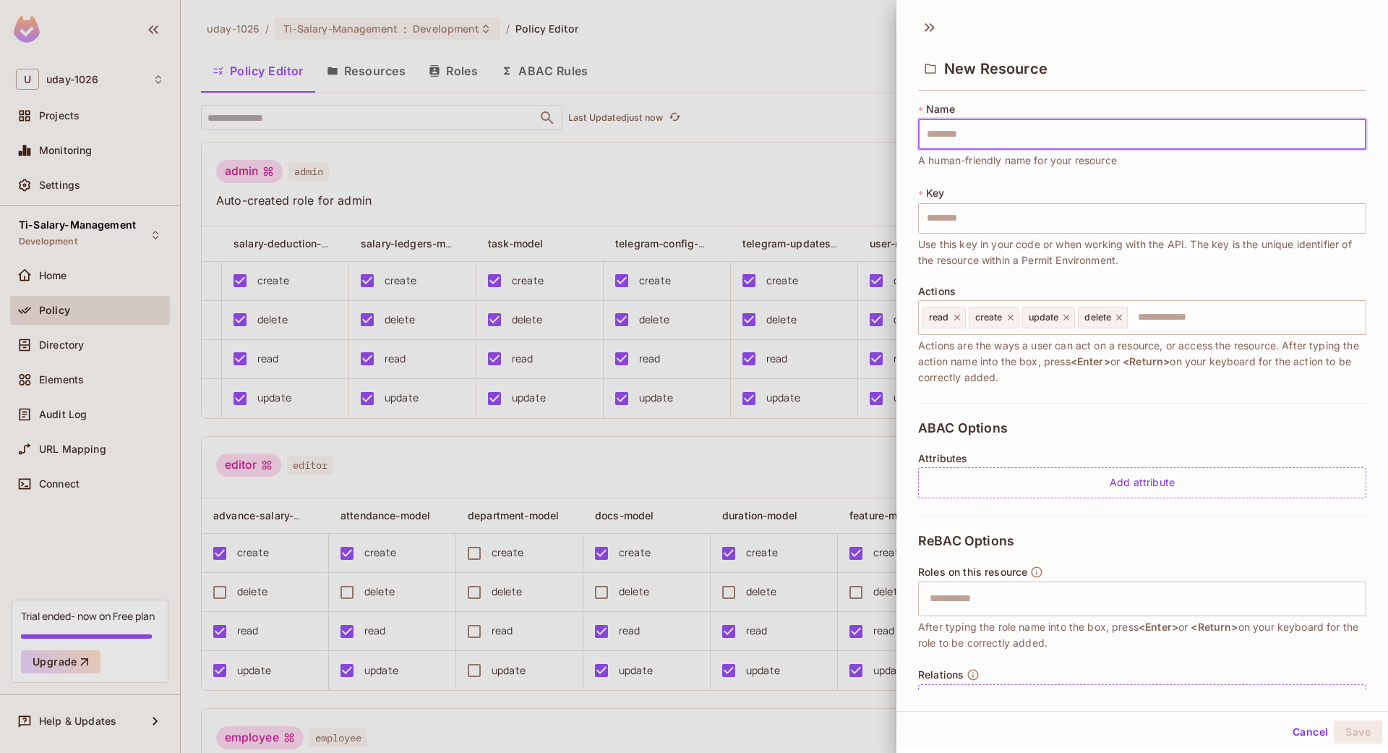
type input "**********"
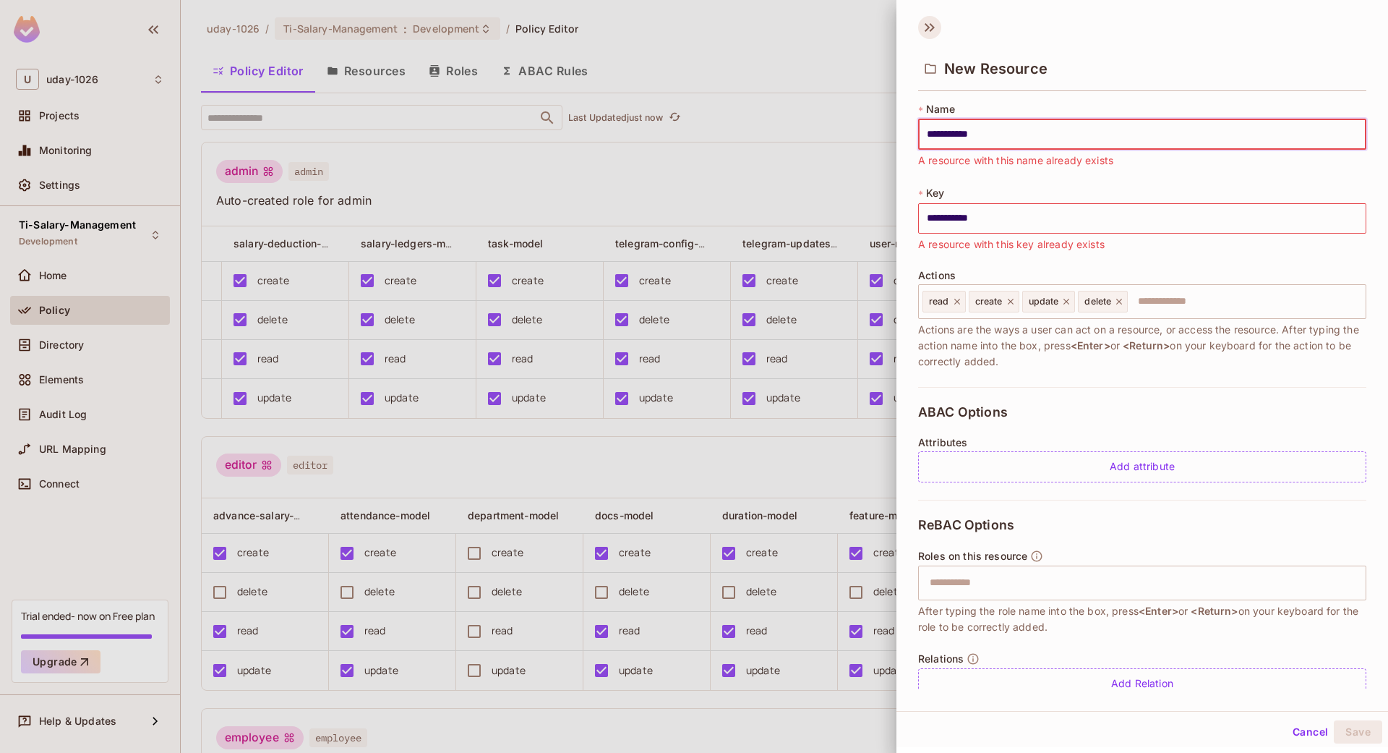
type input "**********"
click at [936, 28] on icon at bounding box center [929, 27] width 23 height 23
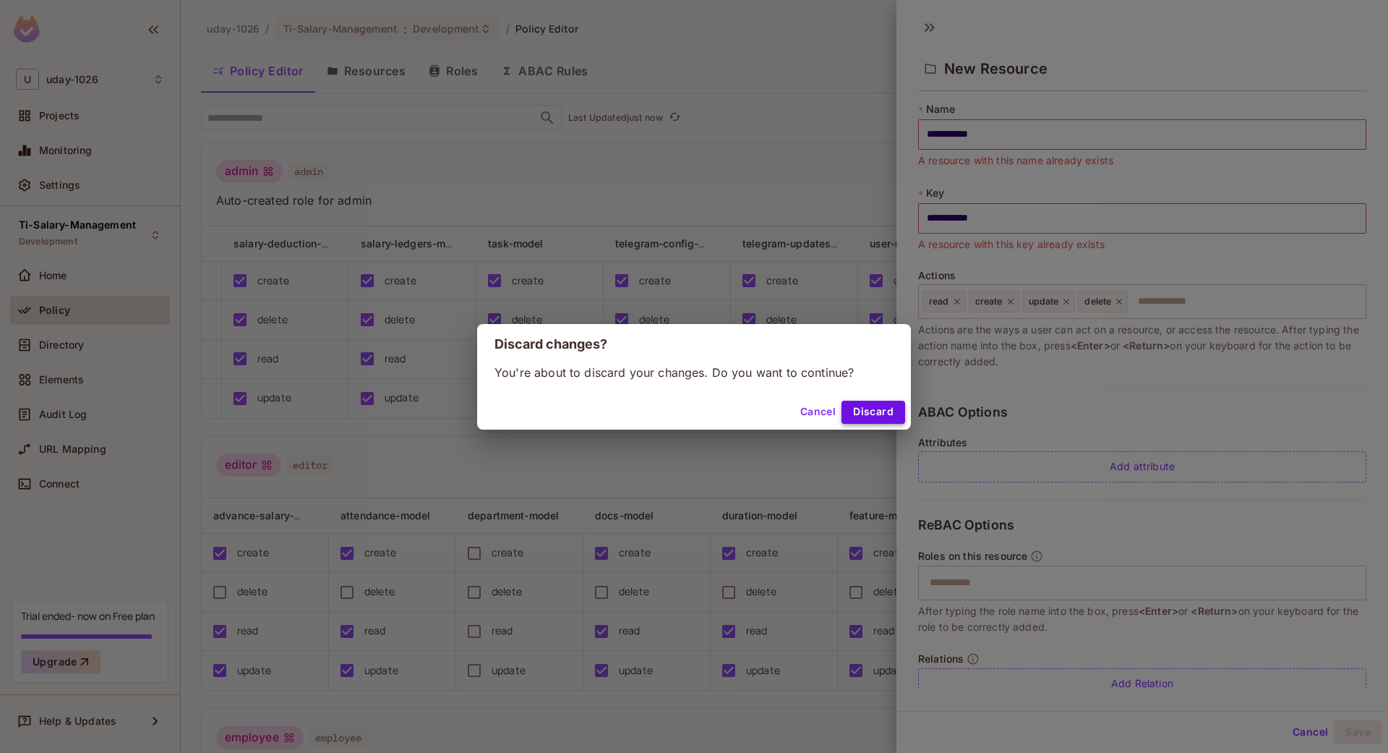
click at [854, 410] on button "Discard" at bounding box center [874, 412] width 64 height 23
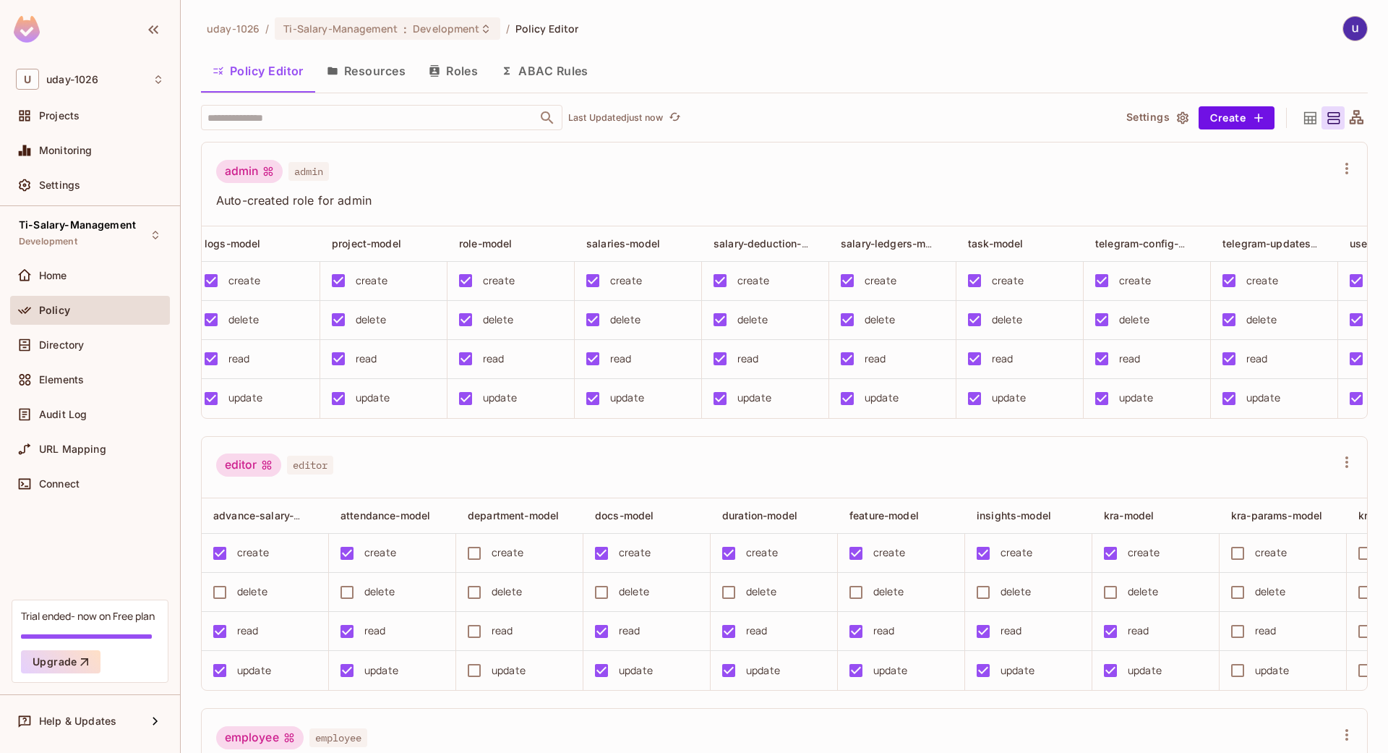
scroll to position [0, 797]
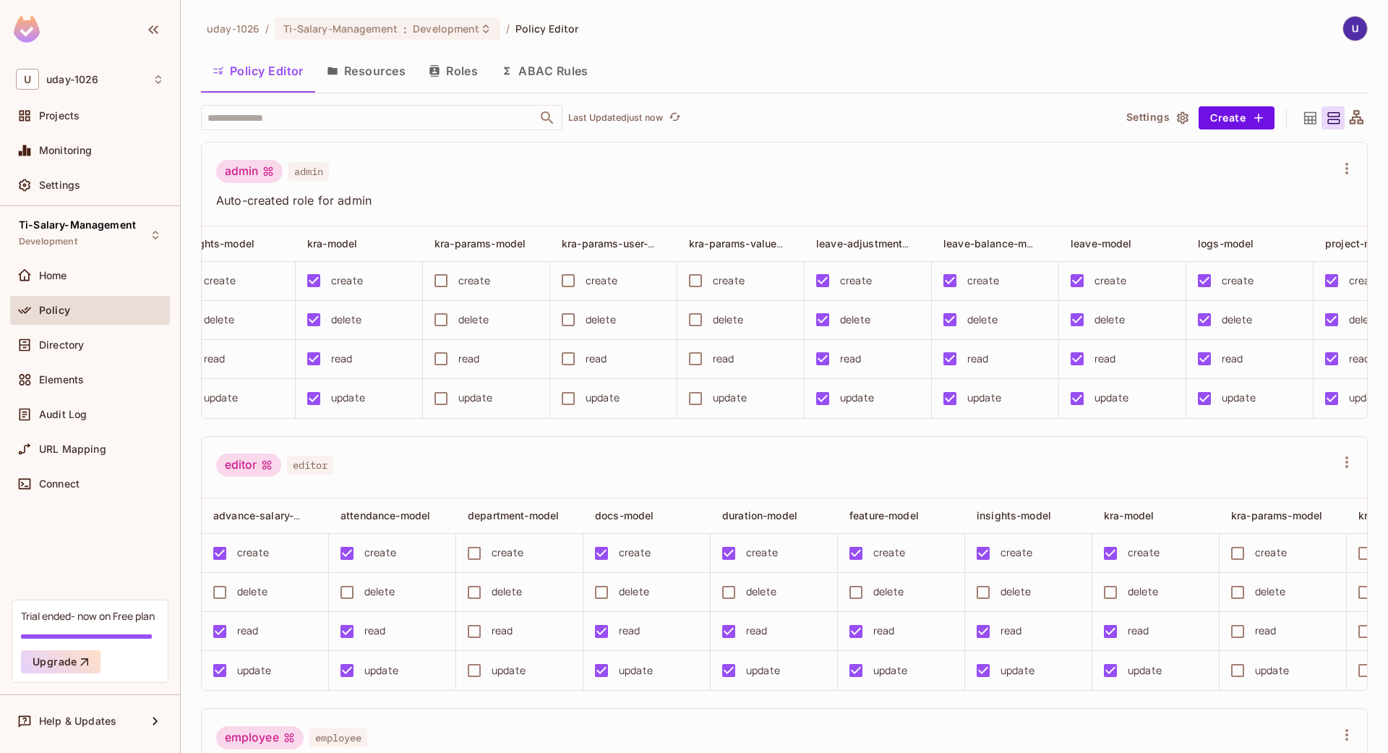
click at [774, 476] on div "editor editor" at bounding box center [775, 466] width 1119 height 27
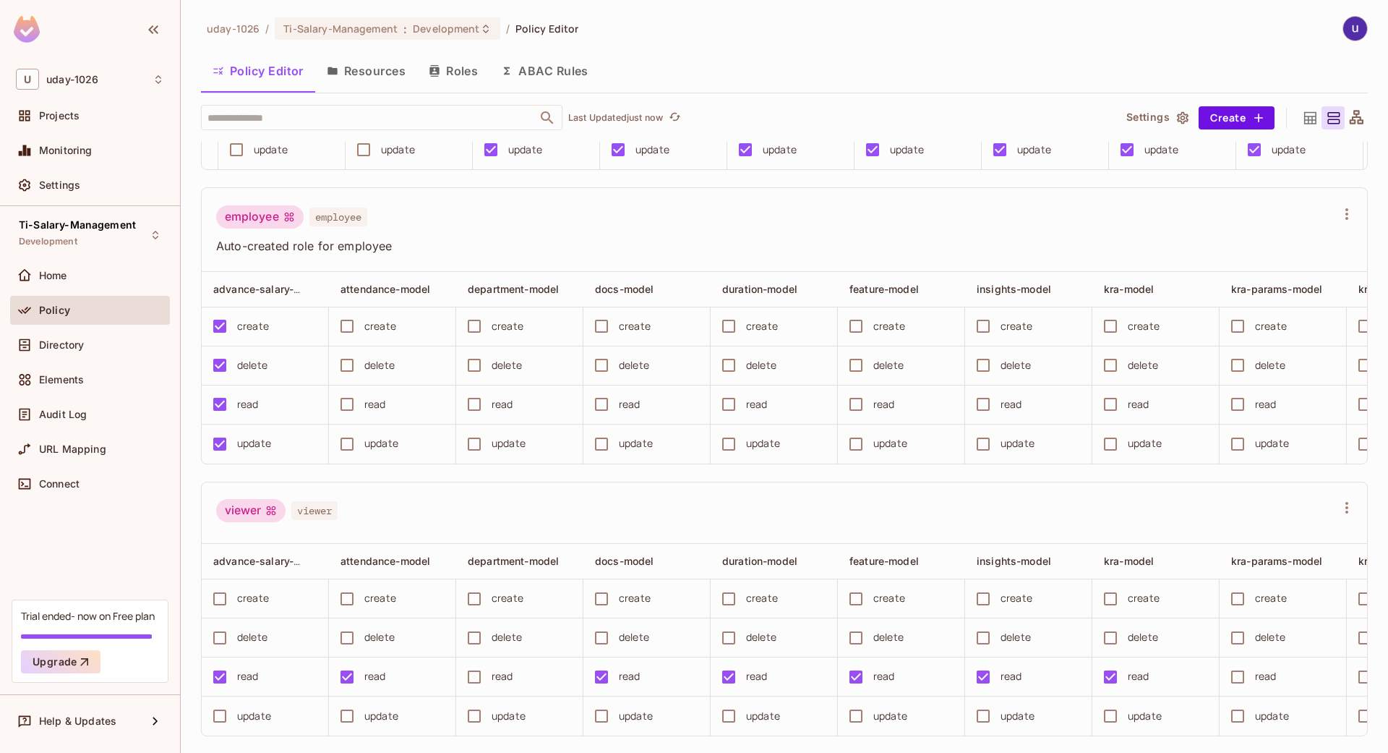
scroll to position [0, 957]
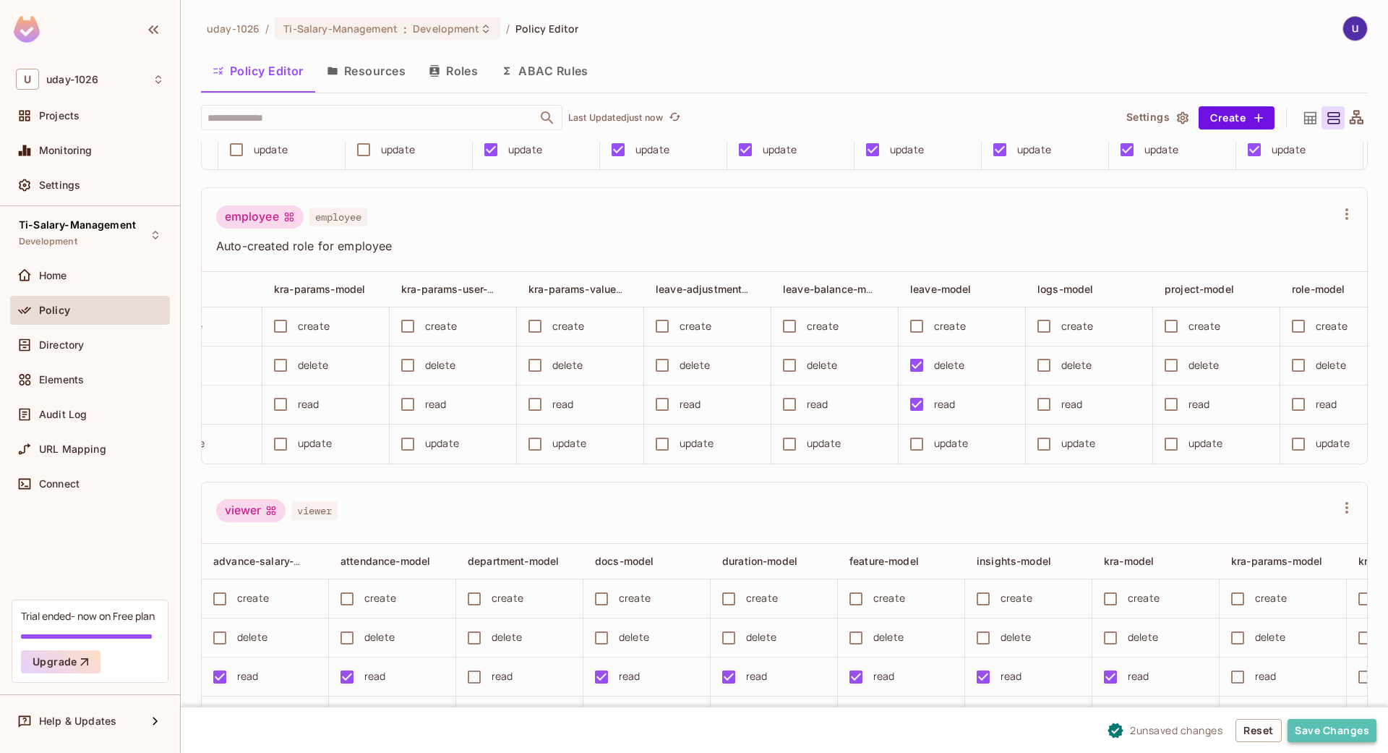
click at [1310, 732] on button "Save Changes" at bounding box center [1332, 730] width 89 height 23
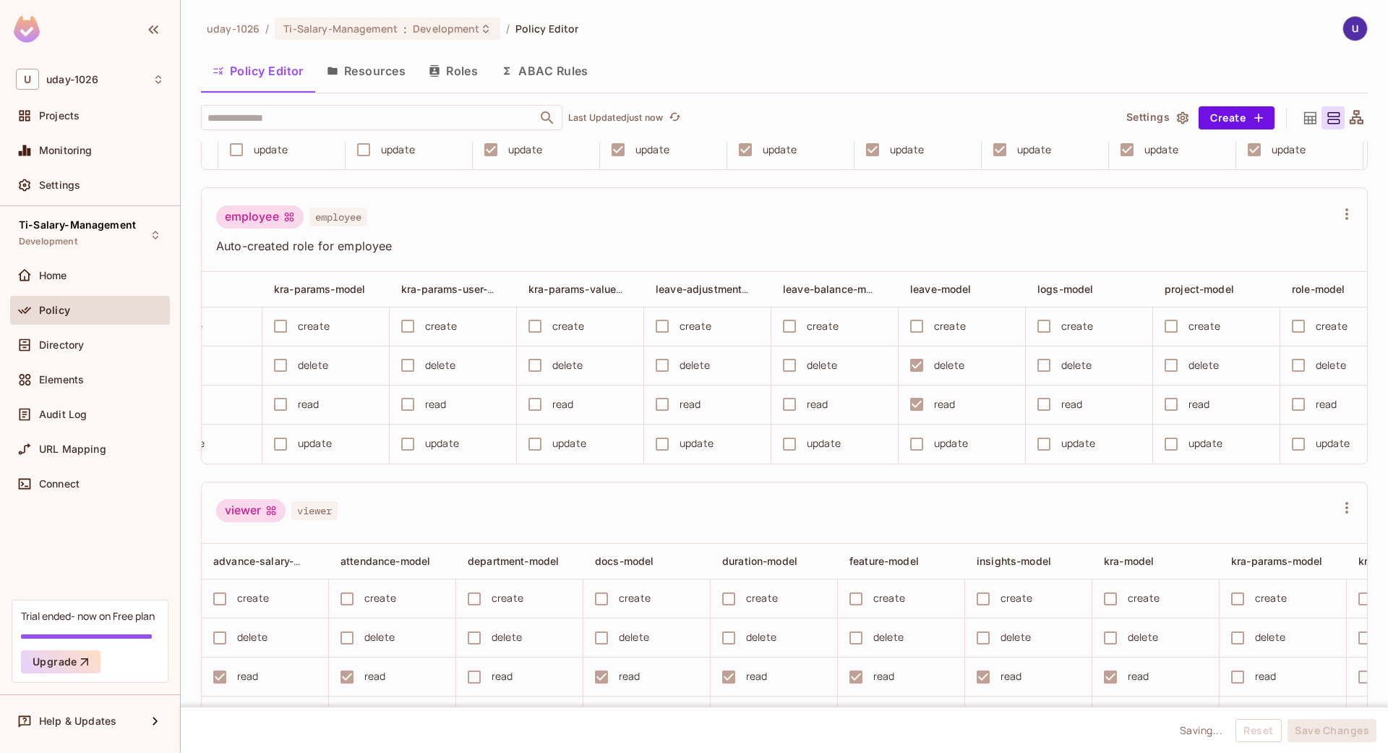
click at [945, 530] on div "viewer viewer" at bounding box center [785, 513] width 1166 height 62
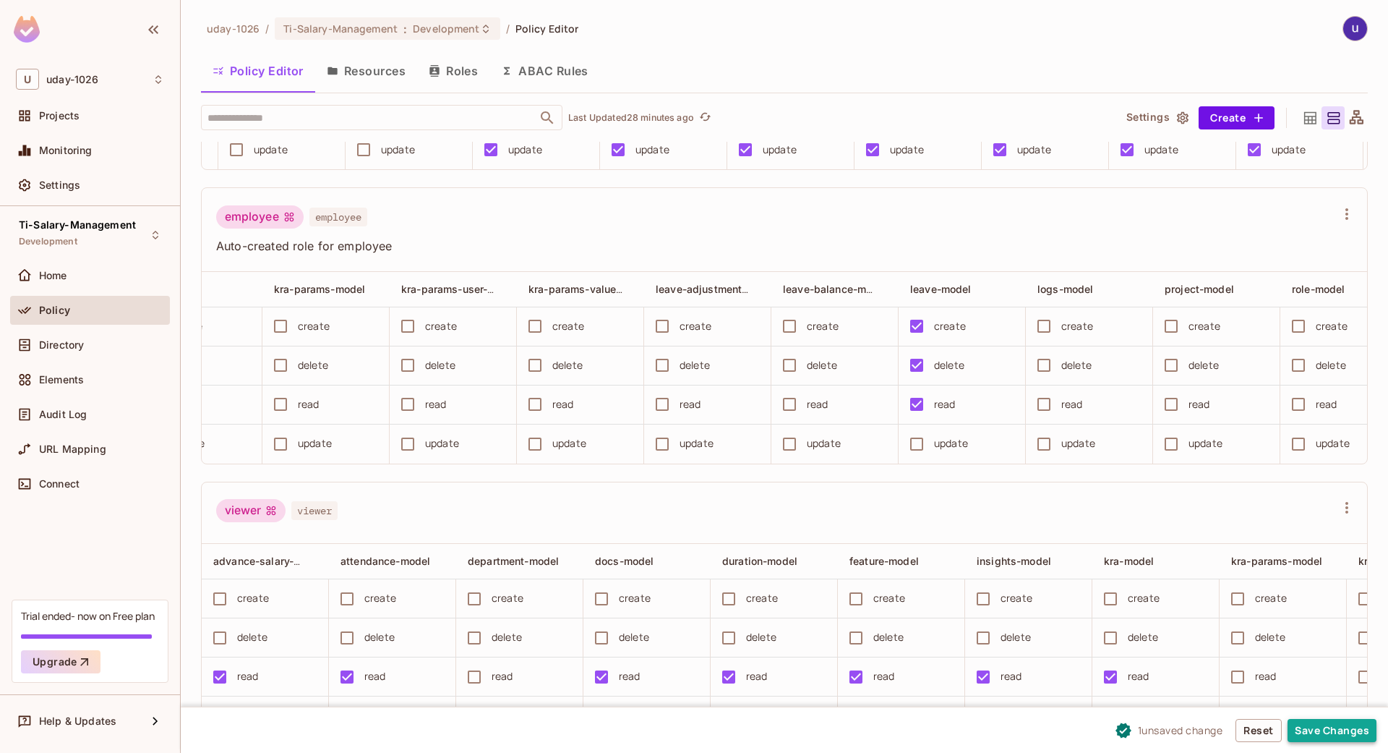
click at [1328, 734] on button "Save Changes" at bounding box center [1332, 730] width 89 height 23
click at [1336, 738] on button "Save Changes" at bounding box center [1332, 730] width 89 height 23
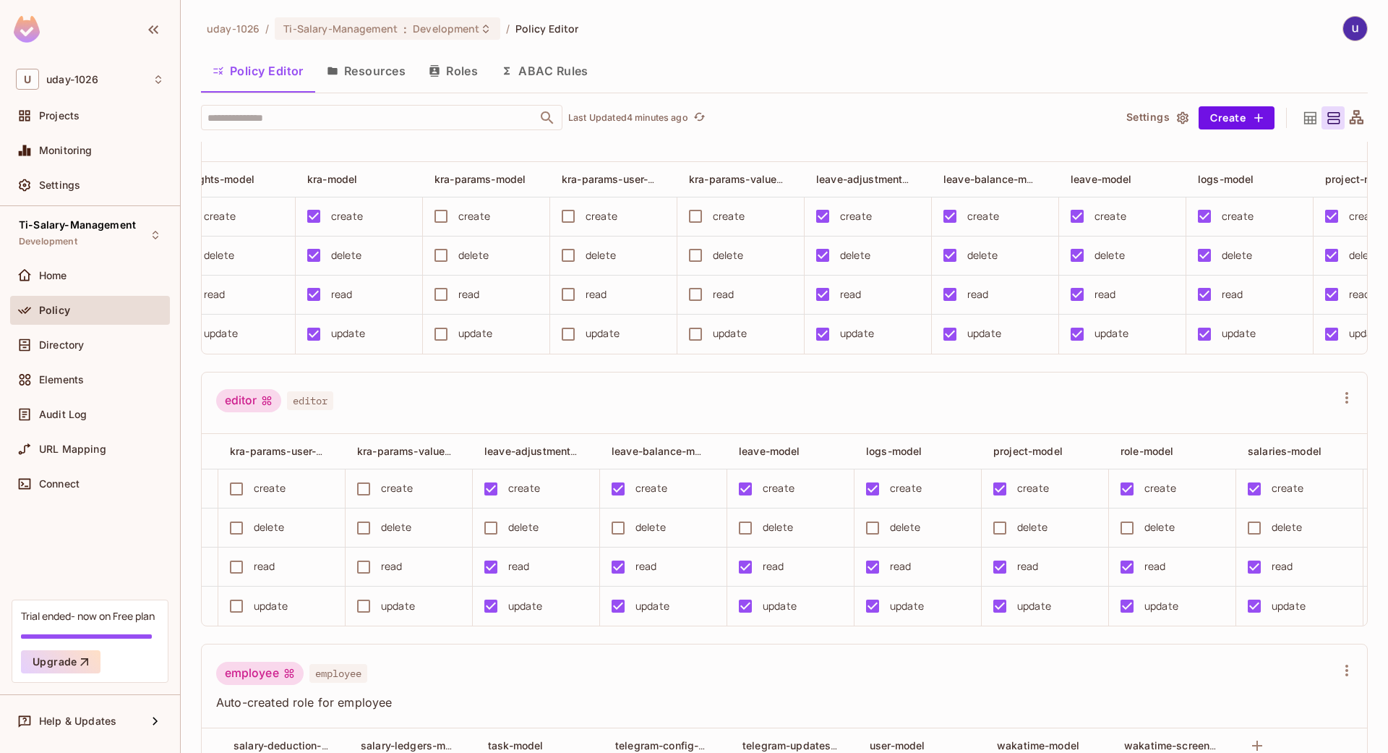
scroll to position [0, 0]
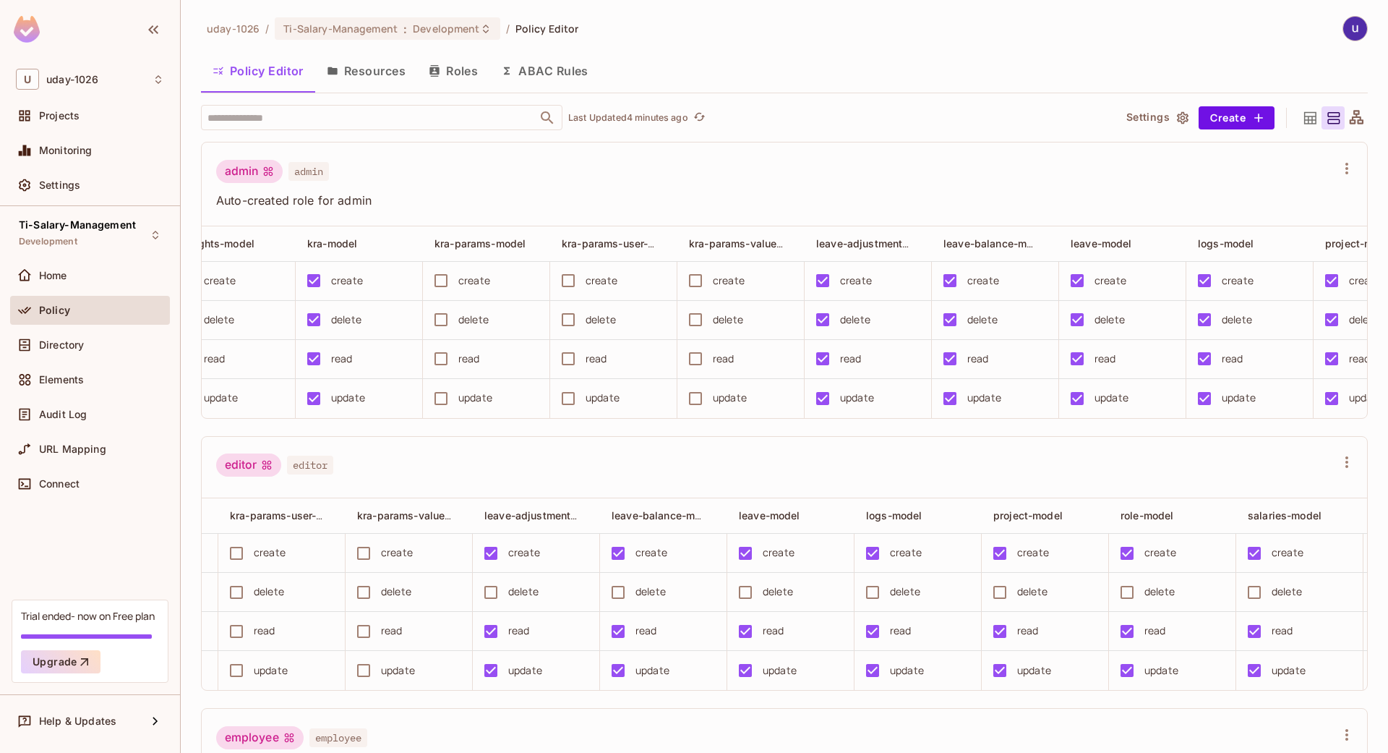
click at [559, 67] on button "ABAC Rules" at bounding box center [545, 71] width 111 height 36
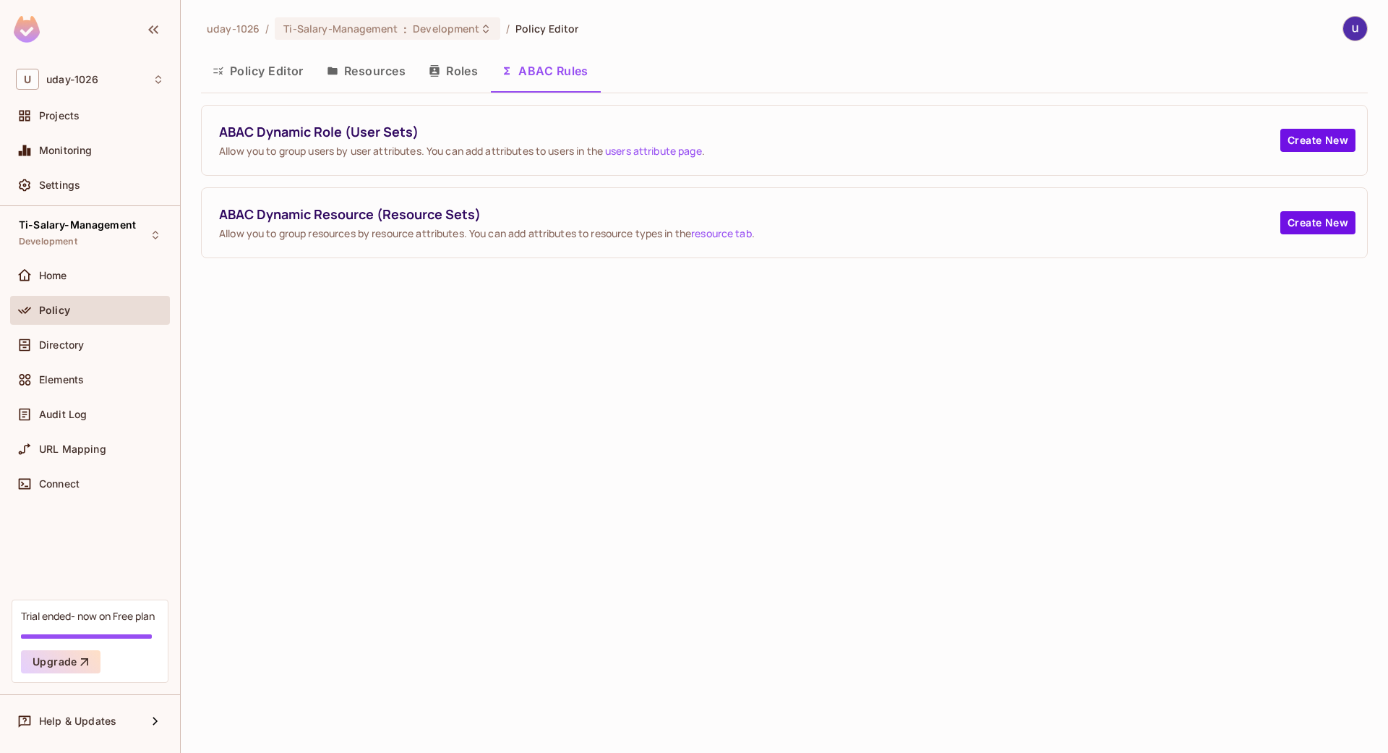
click at [352, 67] on button "Resources" at bounding box center [366, 71] width 102 height 36
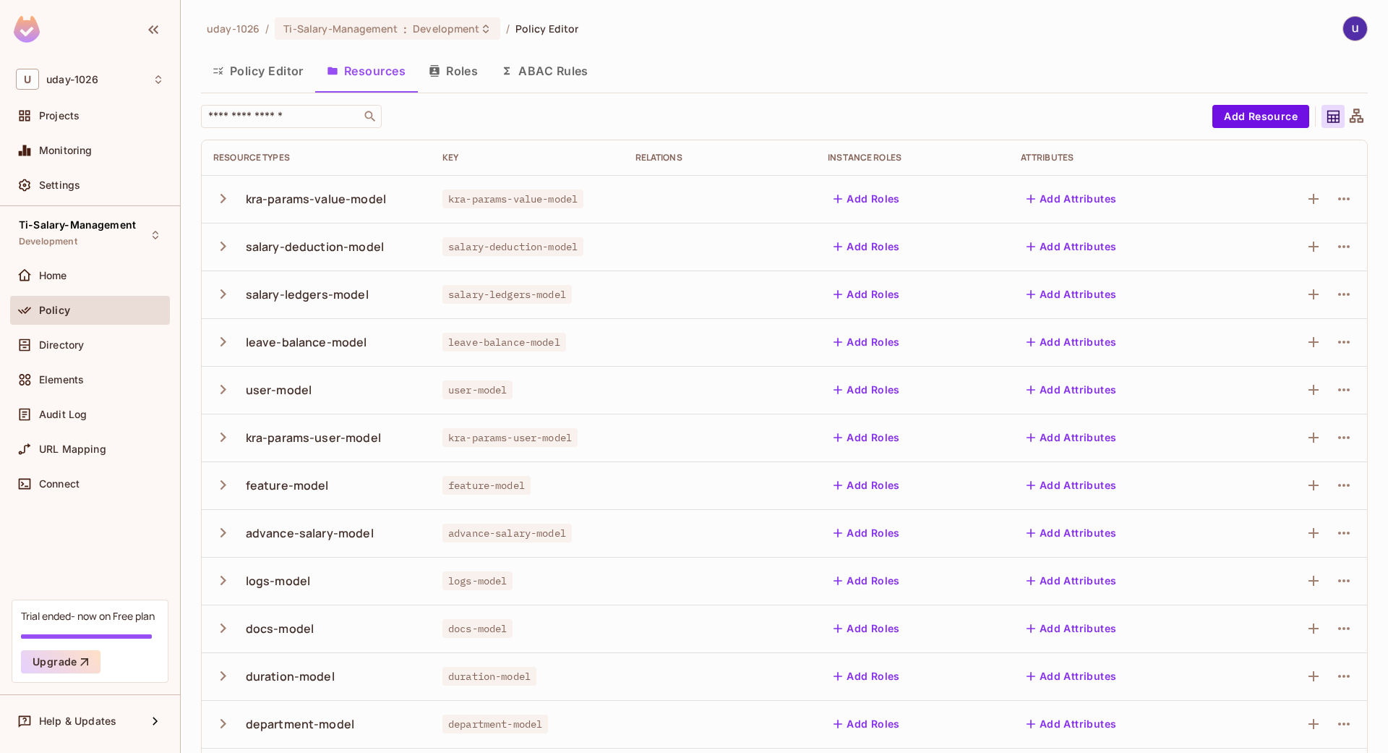
click at [432, 78] on button "Roles" at bounding box center [453, 71] width 72 height 36
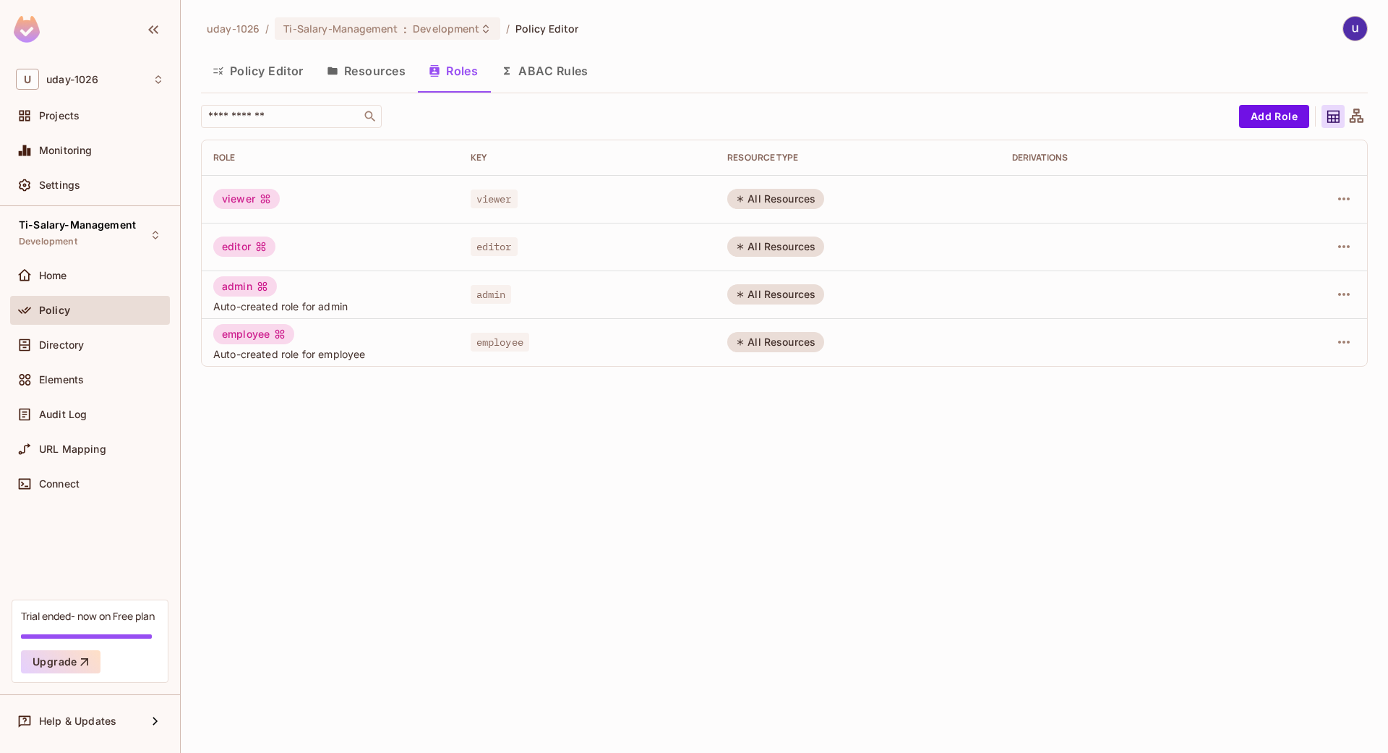
click at [276, 74] on button "Policy Editor" at bounding box center [258, 71] width 114 height 36
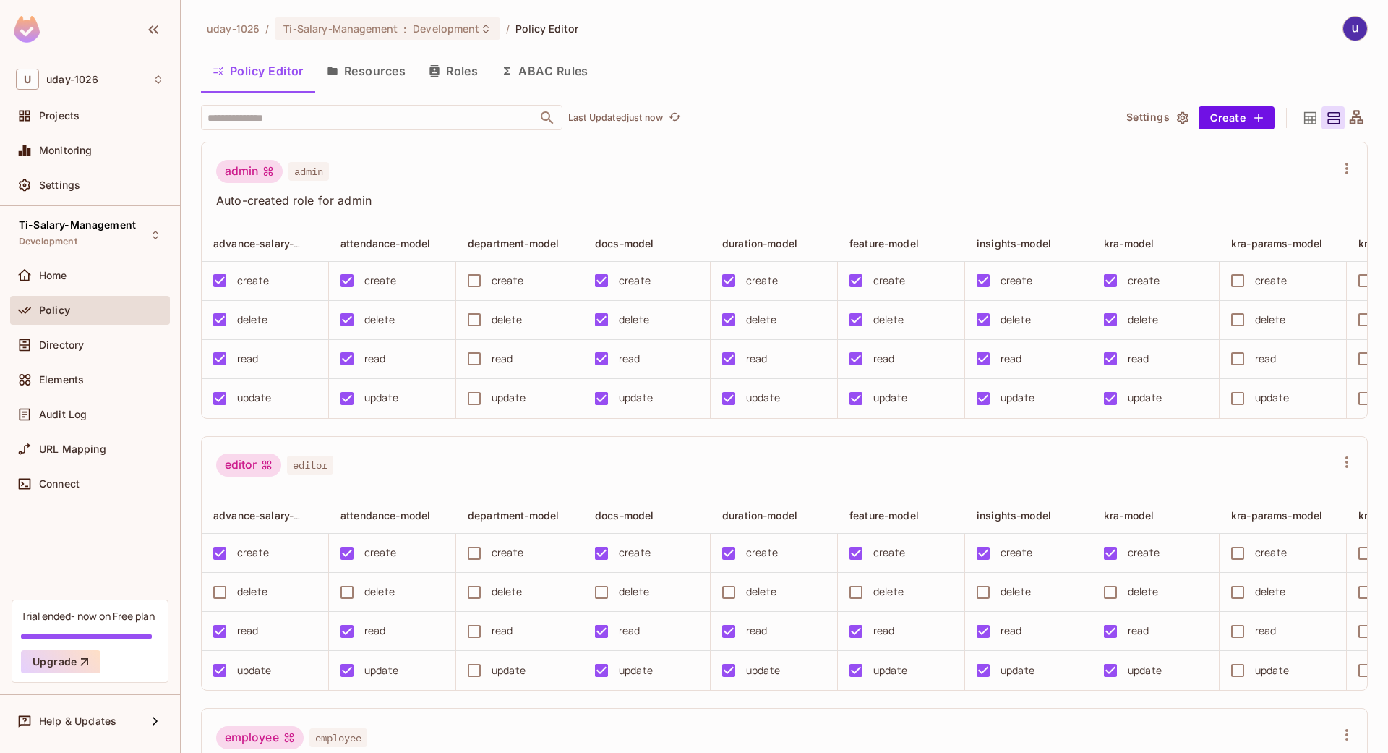
click at [373, 77] on button "Resources" at bounding box center [366, 71] width 102 height 36
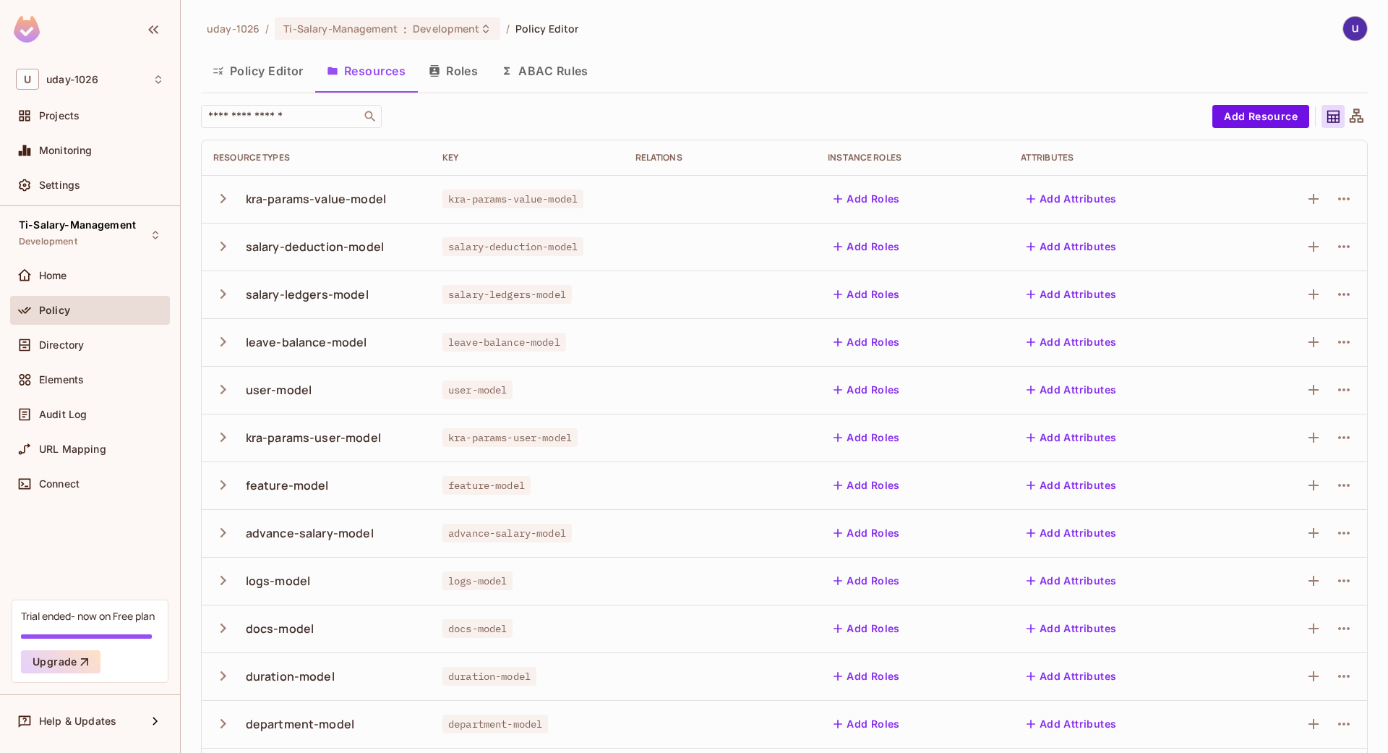
scroll to position [198, 0]
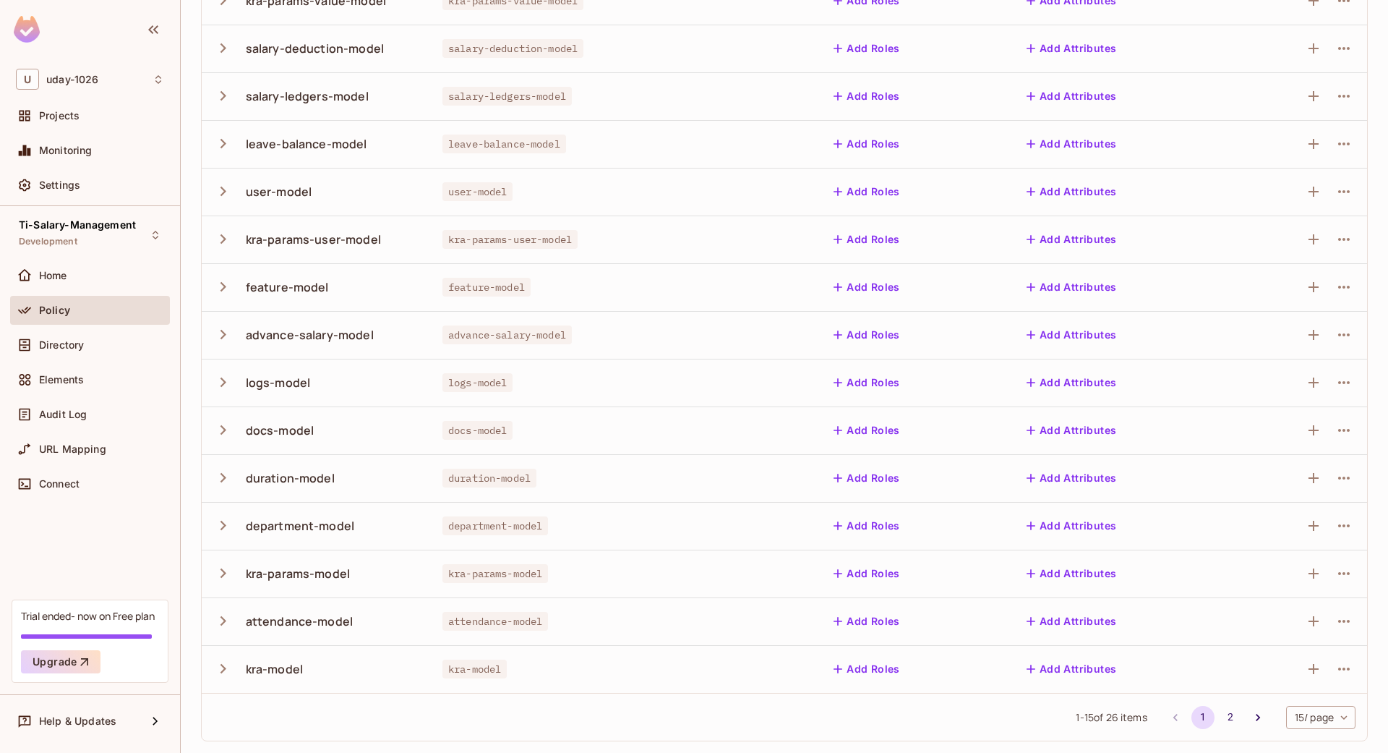
click at [1302, 717] on body "U uday-1026 Projects Monitoring Settings Ti-Salary-Management Development Home …" at bounding box center [694, 376] width 1388 height 753
click at [1291, 690] on li "50 / page" at bounding box center [1304, 690] width 72 height 30
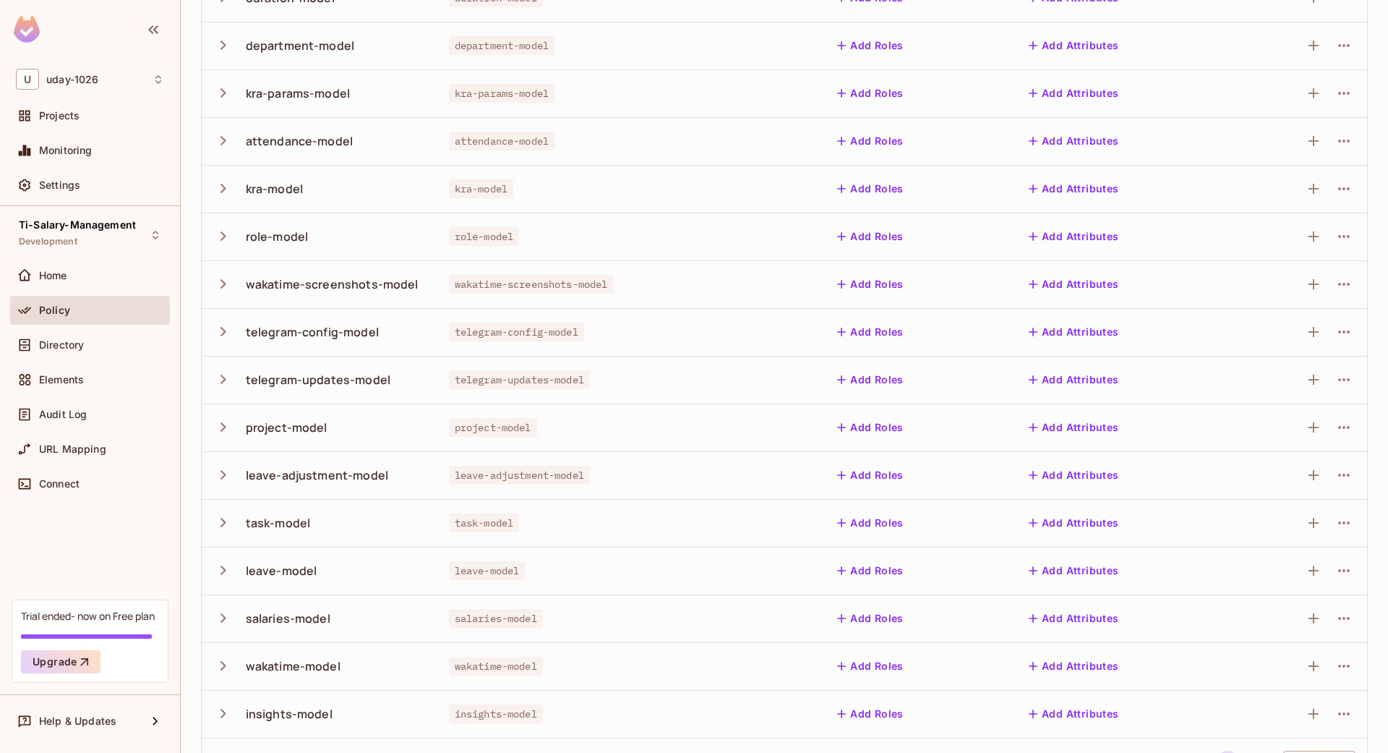
scroll to position [724, 0]
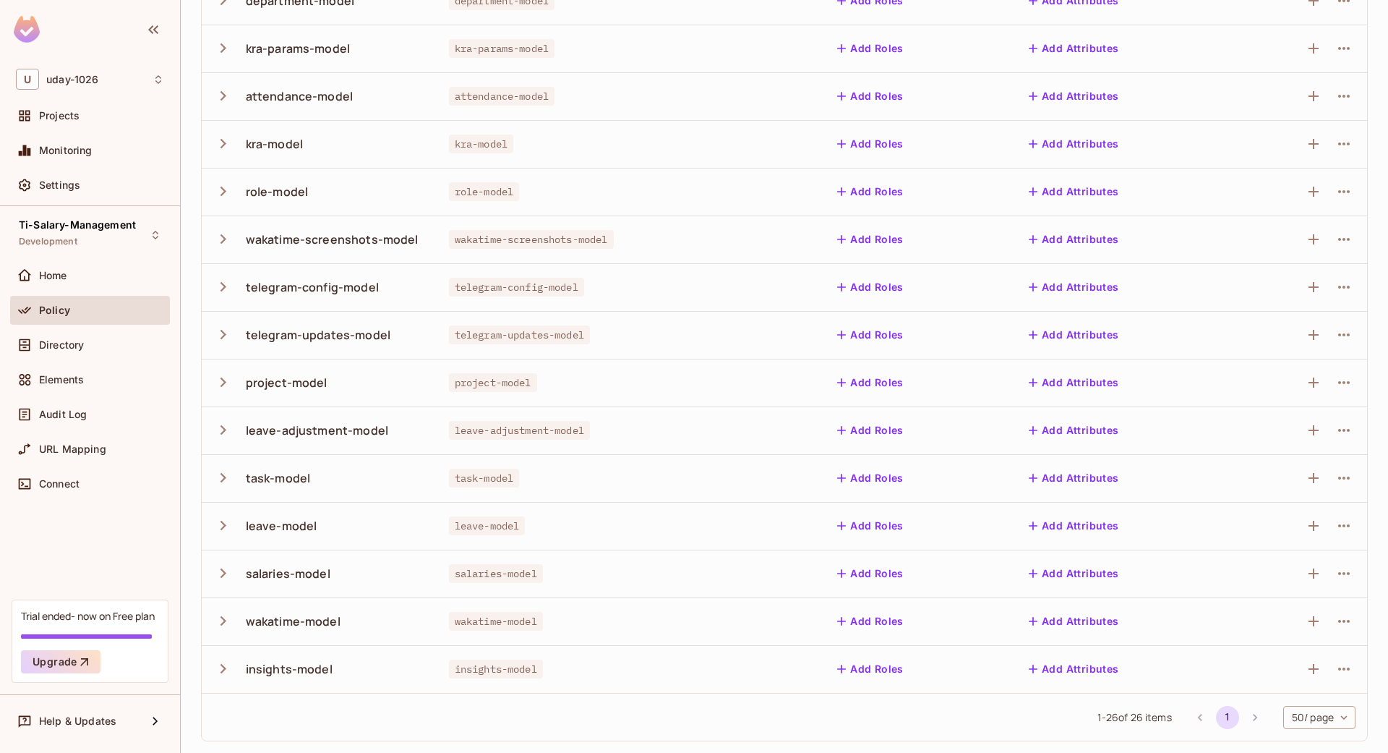
click at [221, 527] on icon "button" at bounding box center [223, 526] width 20 height 20
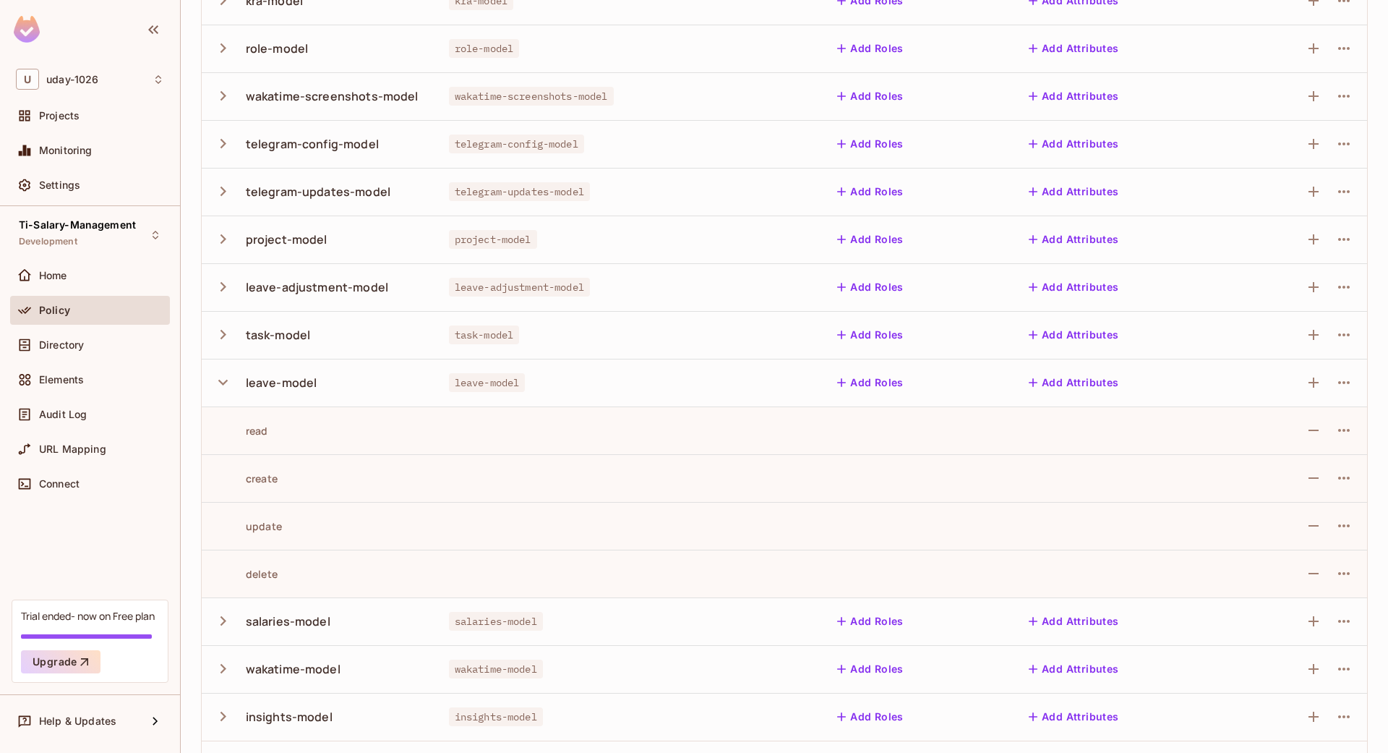
scroll to position [915, 0]
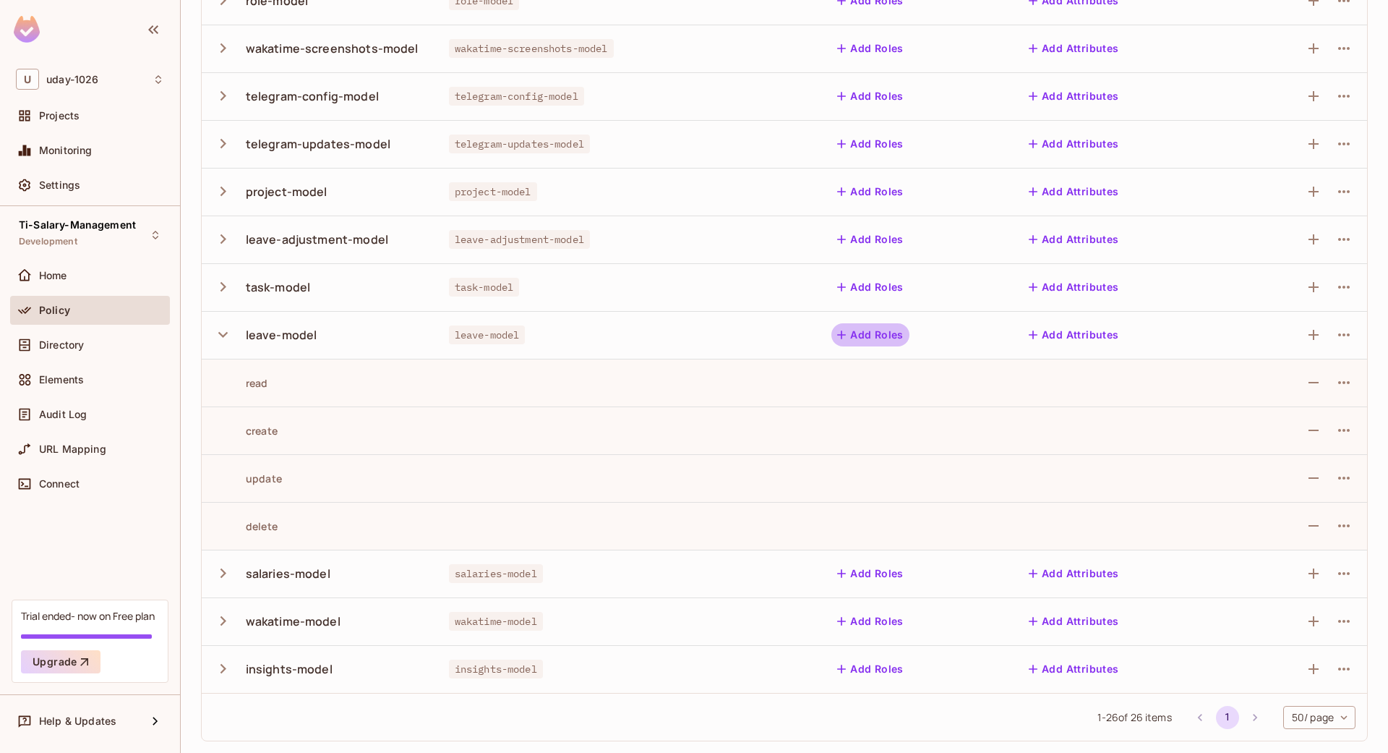
click at [861, 335] on button "Add Roles" at bounding box center [871, 334] width 78 height 23
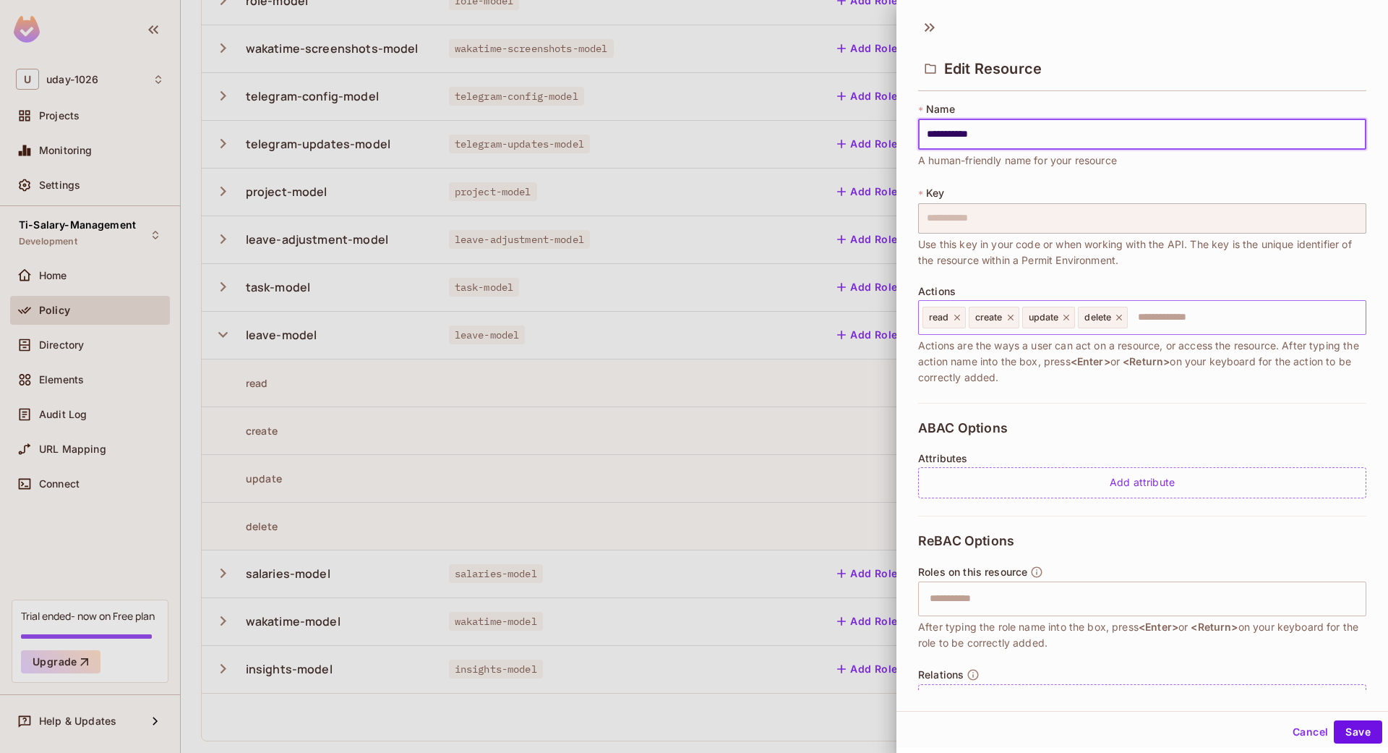
click at [1177, 310] on input "text" at bounding box center [1244, 317] width 231 height 29
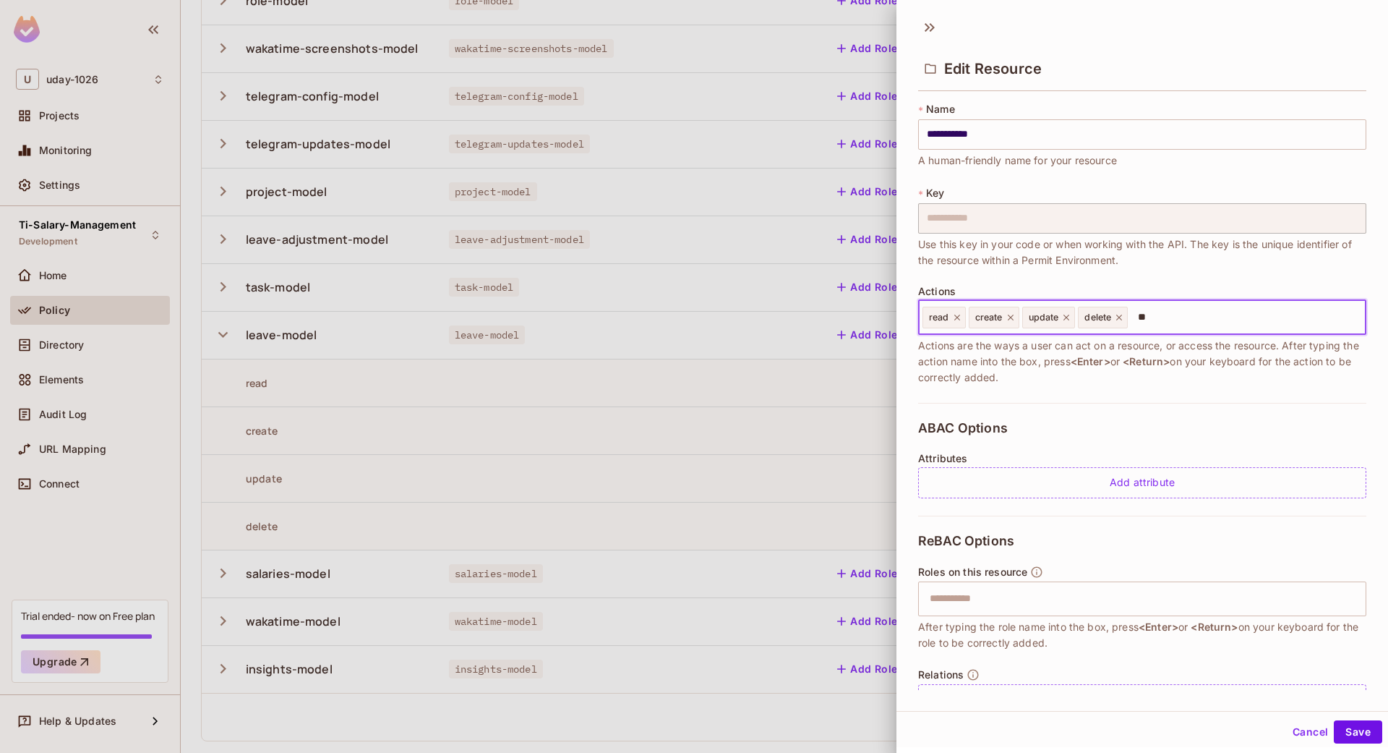
type input "*"
type input "**********"
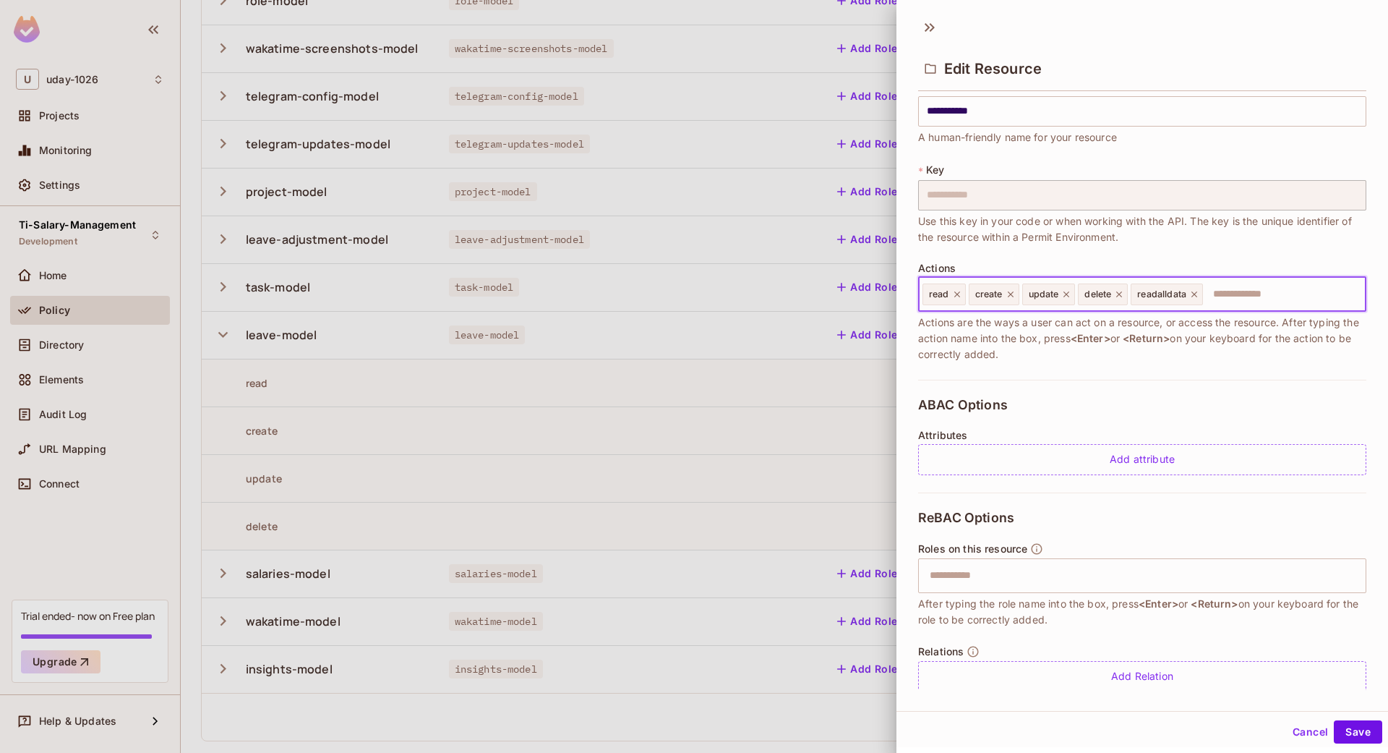
scroll to position [42, 0]
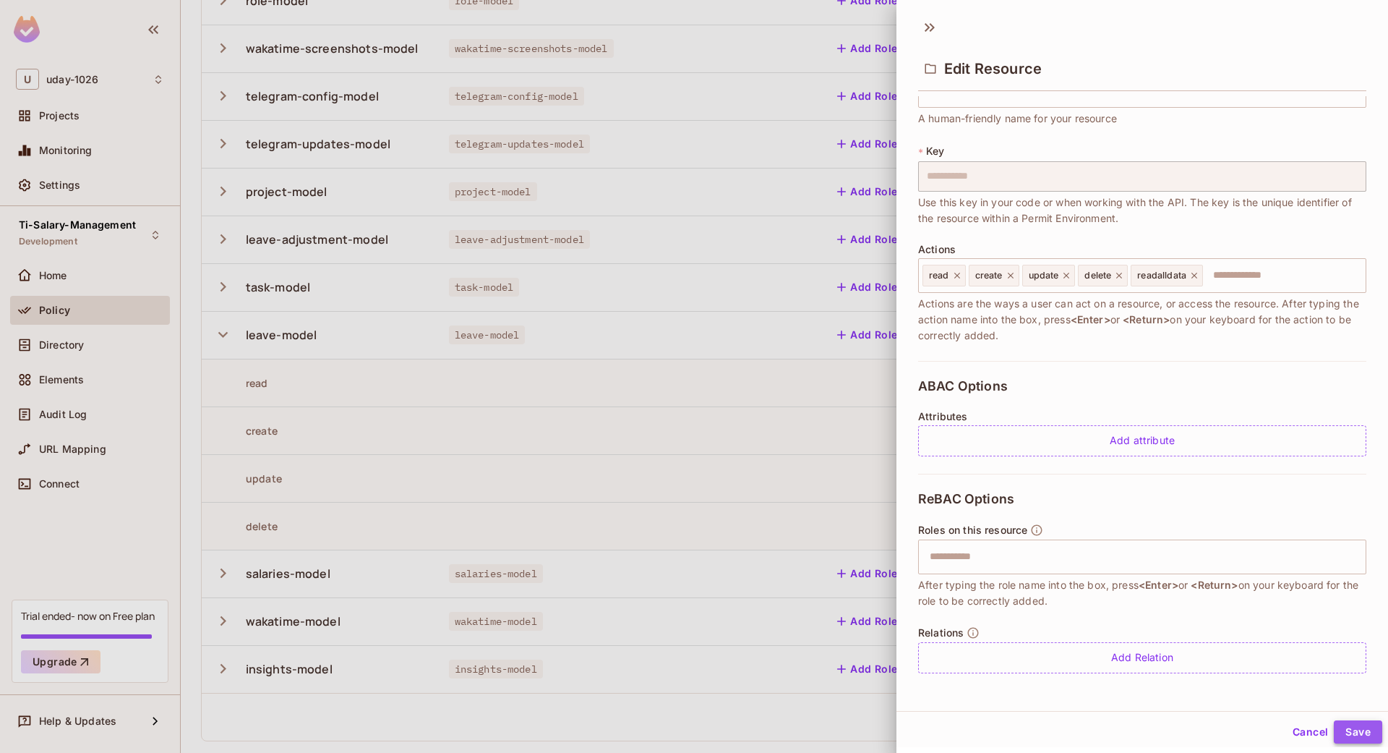
click at [1337, 731] on button "Save" at bounding box center [1358, 731] width 48 height 23
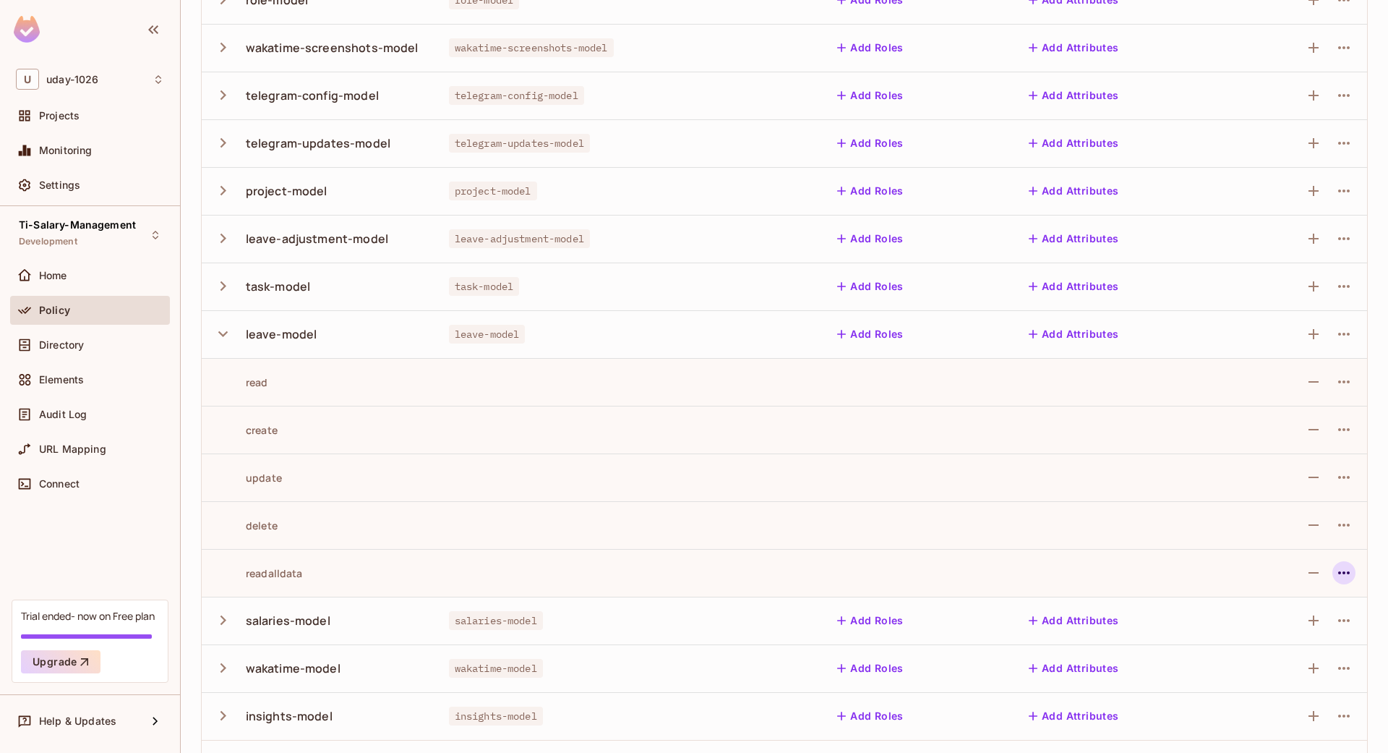
click at [1337, 570] on icon "button" at bounding box center [1343, 572] width 17 height 17
click at [1302, 603] on span "Edit Action" at bounding box center [1275, 605] width 62 height 23
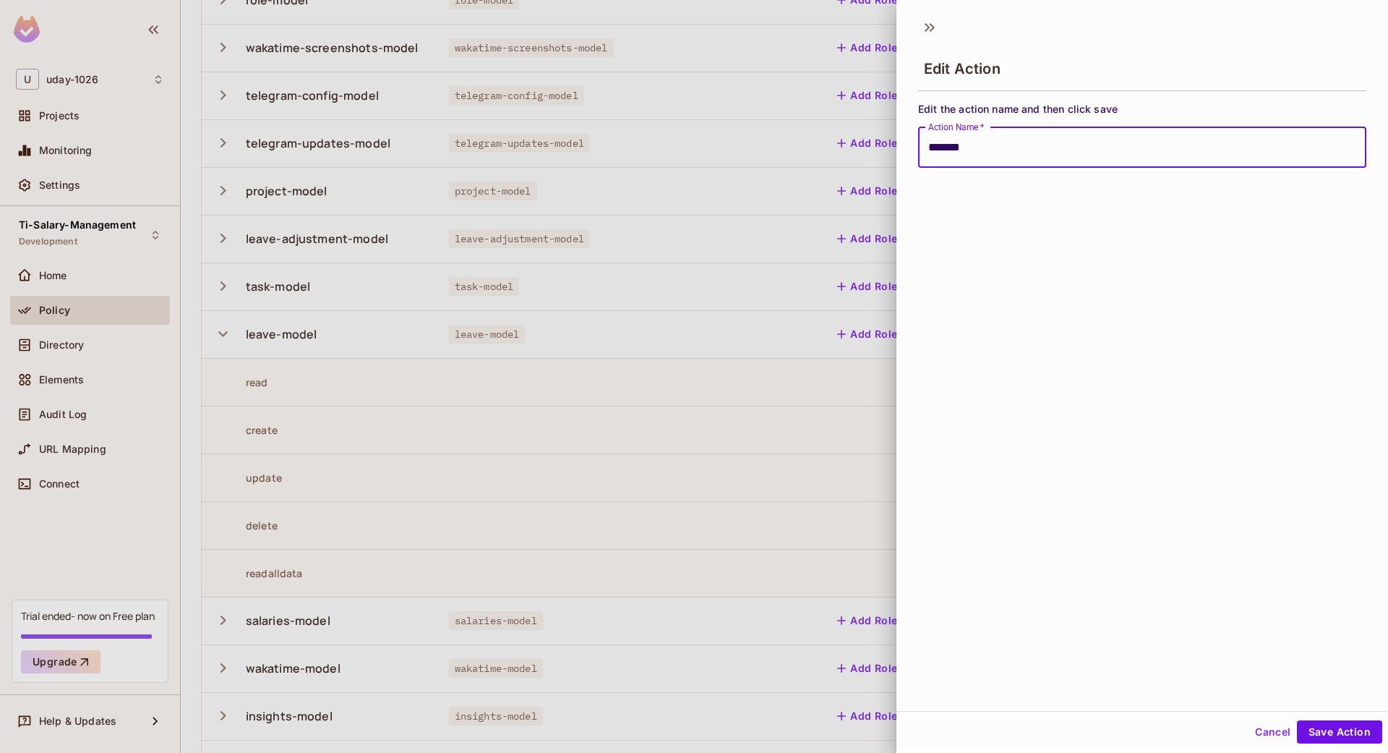
click at [1297, 720] on button "Save Action" at bounding box center [1339, 731] width 85 height 23
type input "**********"
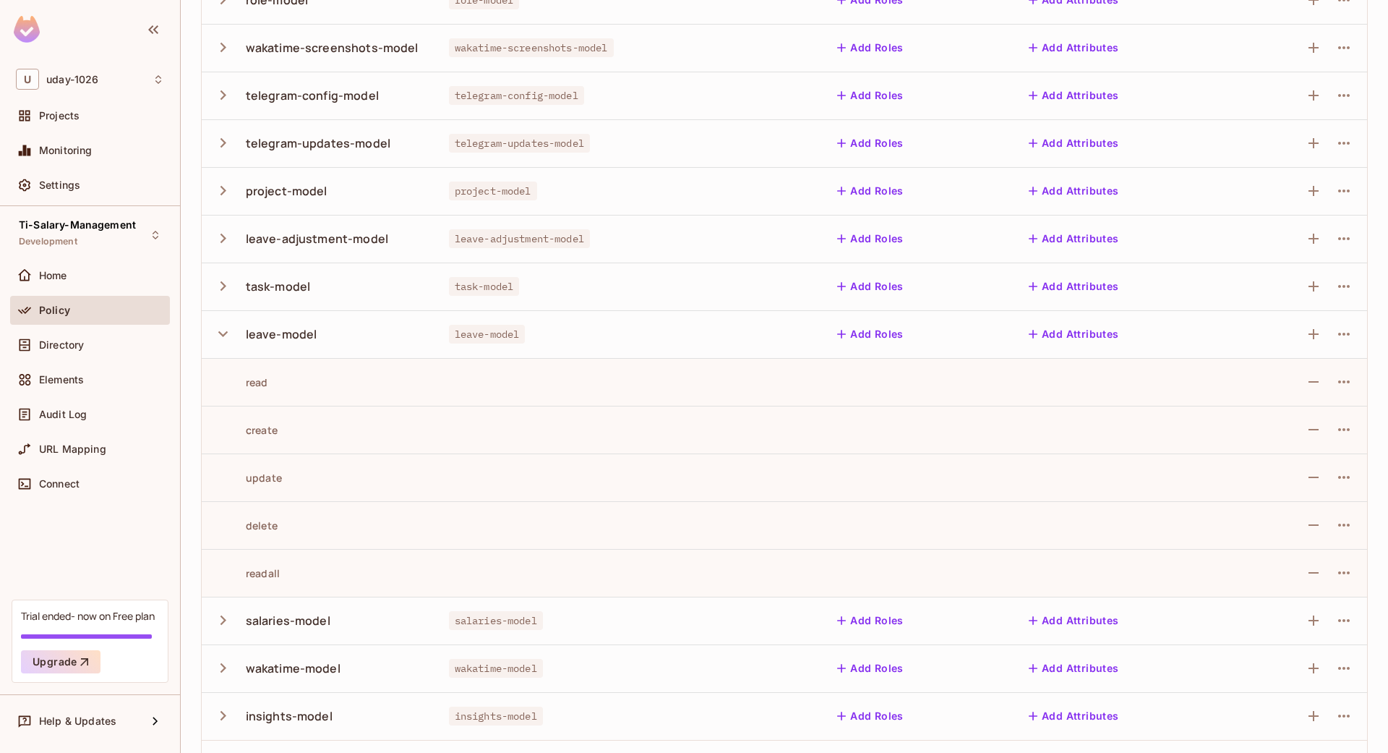
click at [672, 409] on td at bounding box center [724, 430] width 192 height 48
